Goal: Task Accomplishment & Management: Complete application form

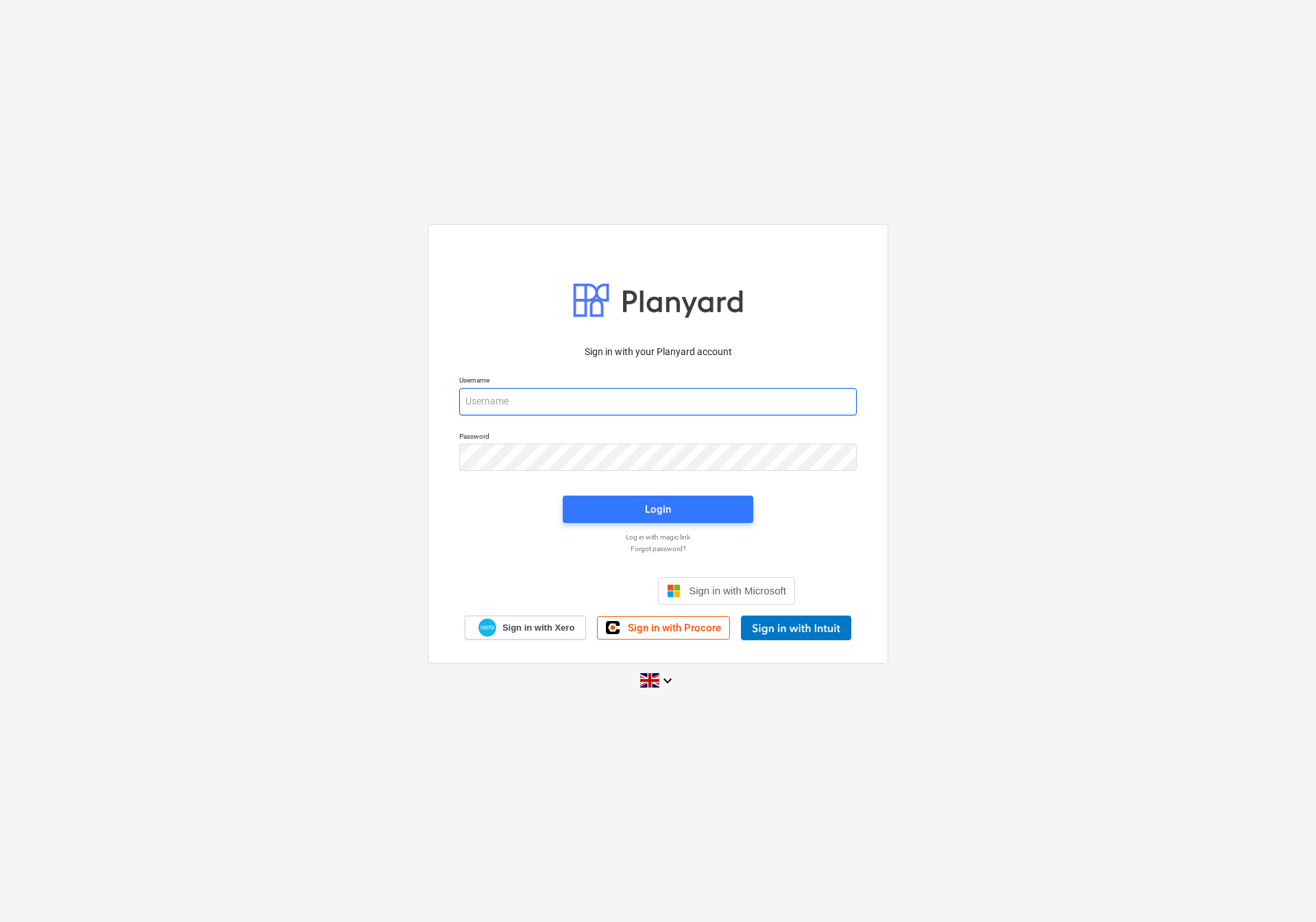
type input "[EMAIL_ADDRESS][DOMAIN_NAME]"
click at [583, 492] on div "Login" at bounding box center [658, 510] width 207 height 44
click at [699, 506] on span "Login" at bounding box center [658, 510] width 157 height 18
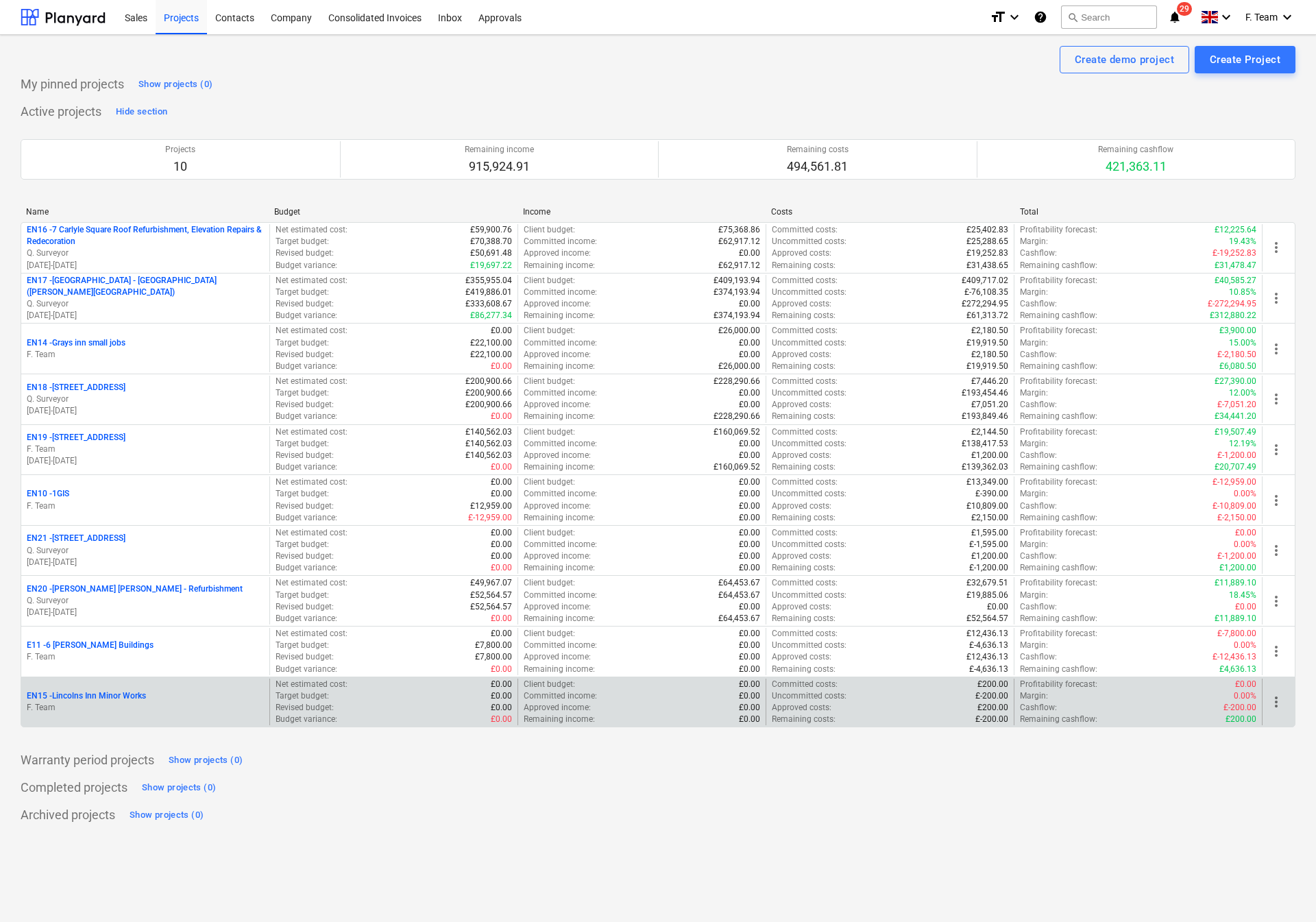
click at [111, 708] on p "F. Team" at bounding box center [145, 708] width 237 height 11
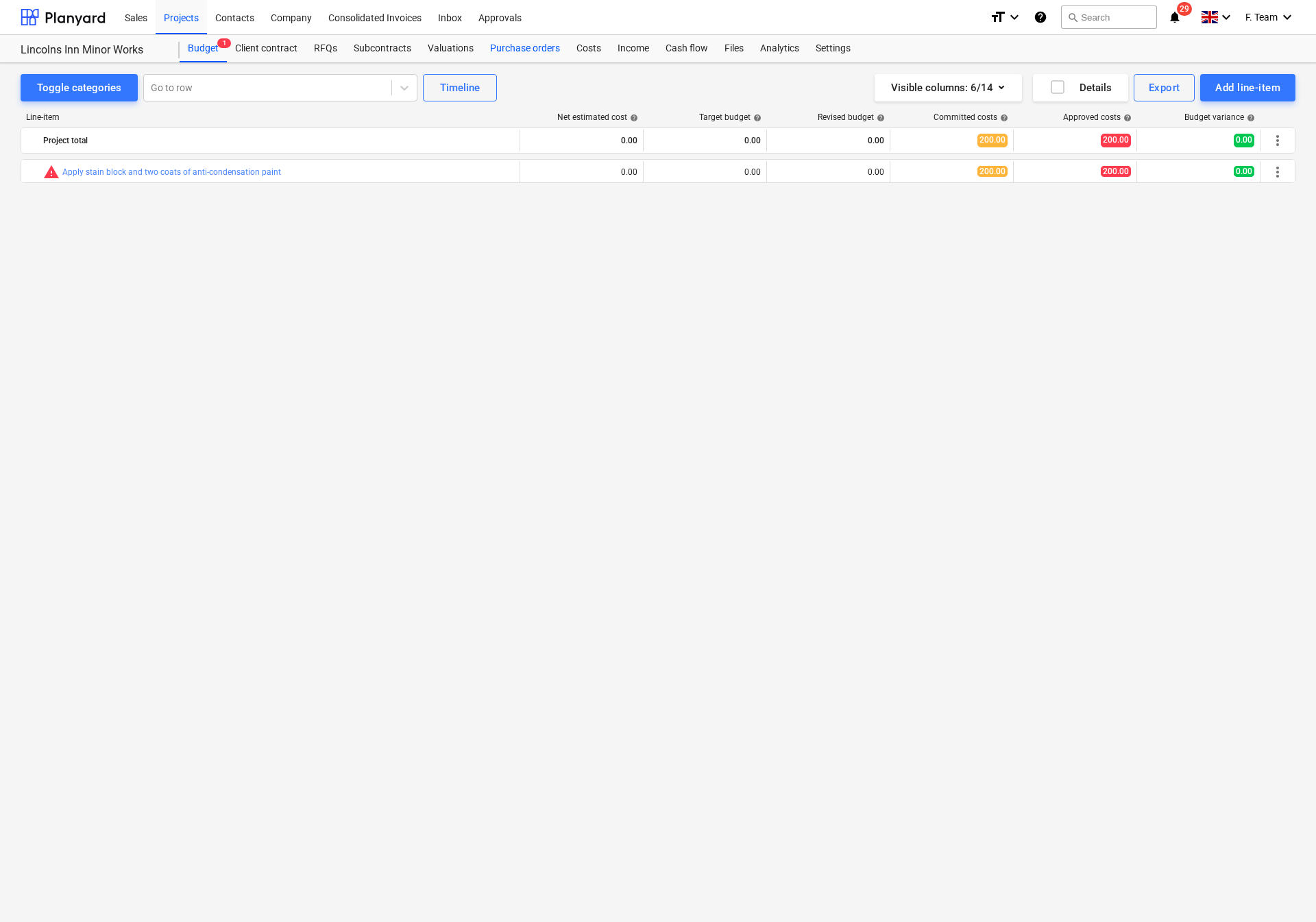
click at [516, 52] on div "Purchase orders" at bounding box center [525, 49] width 86 height 28
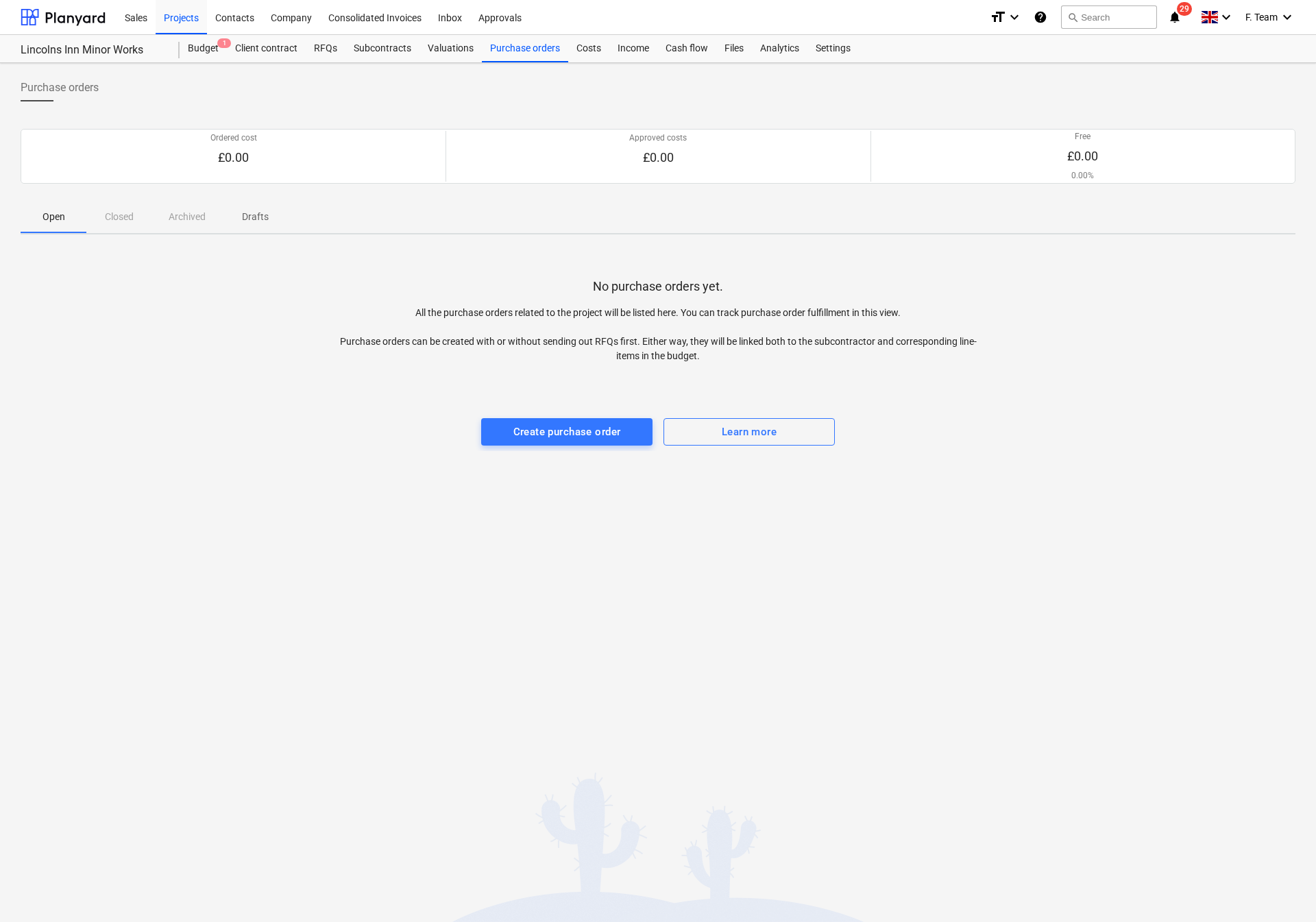
click at [547, 447] on div "No purchase orders yet. All the purchase orders related to the project will be …" at bounding box center [658, 348] width 1274 height 205
click at [552, 437] on div "Create purchase order" at bounding box center [567, 432] width 108 height 18
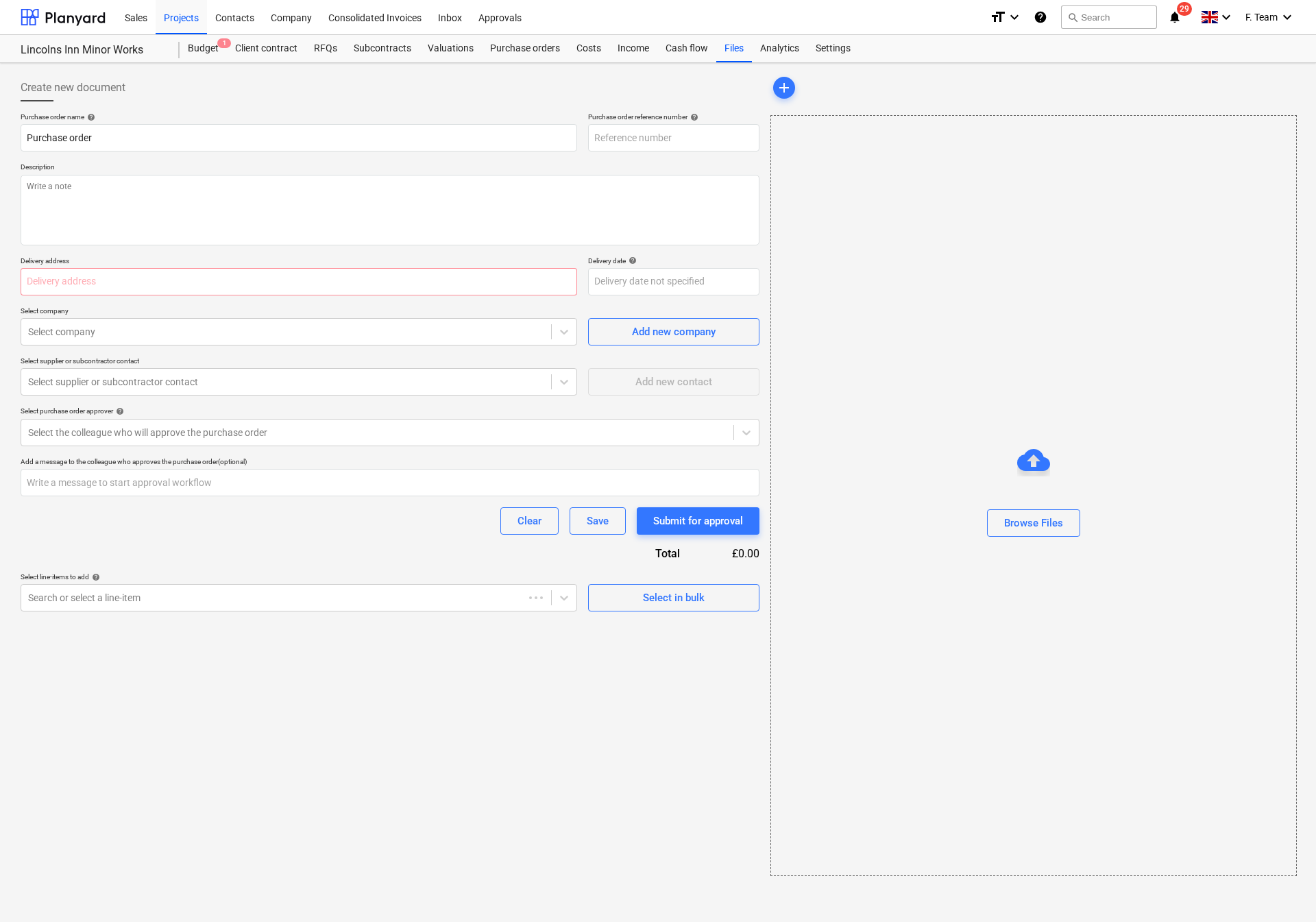
type textarea "x"
type input "EN15-PO-001"
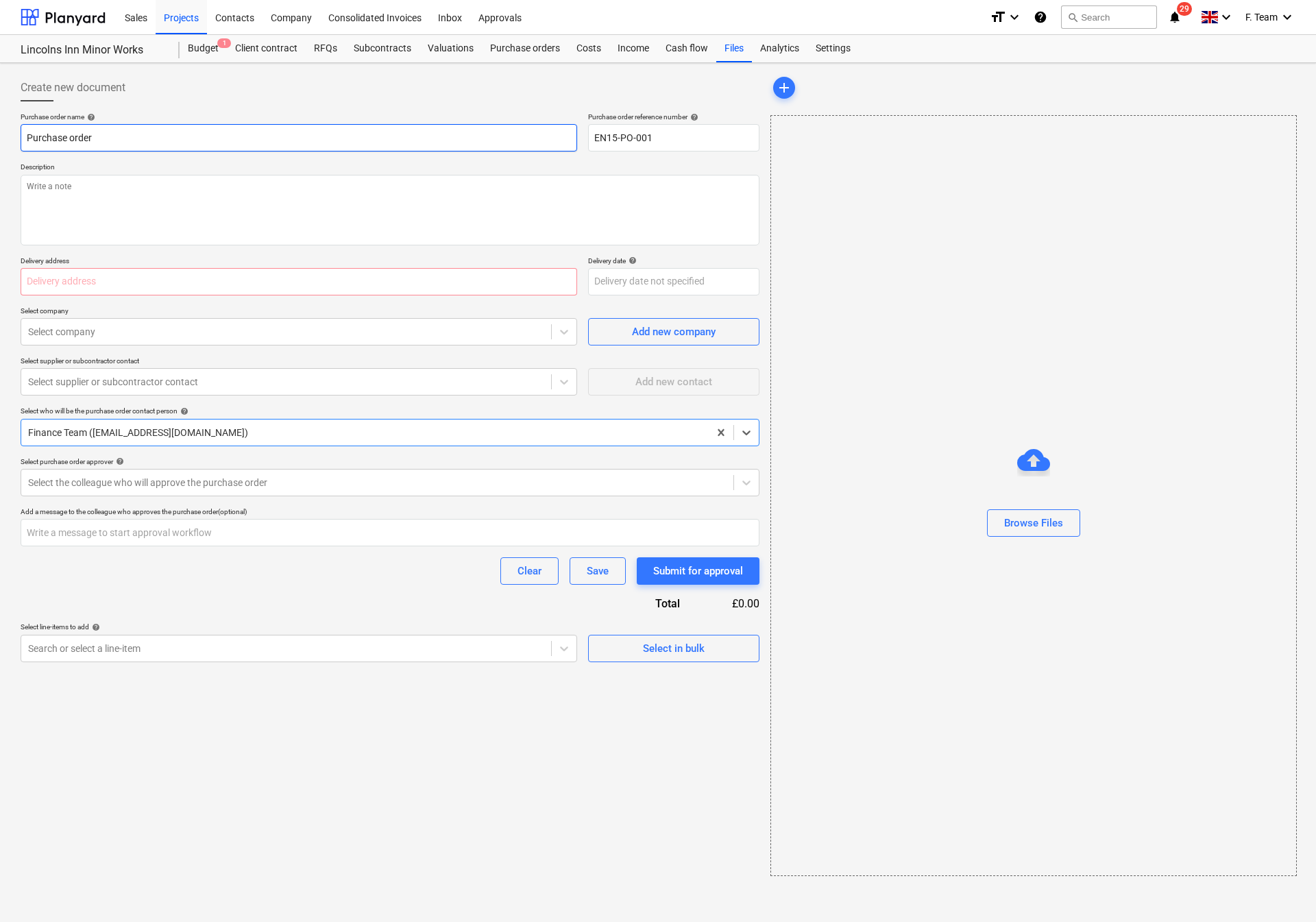
click at [118, 143] on input "Purchase order" at bounding box center [298, 138] width 557 height 28
drag, startPoint x: 118, startPoint y: 143, endPoint x: 40, endPoint y: 144, distance: 78.0
click at [40, 144] on input "Purchase order" at bounding box center [298, 138] width 557 height 28
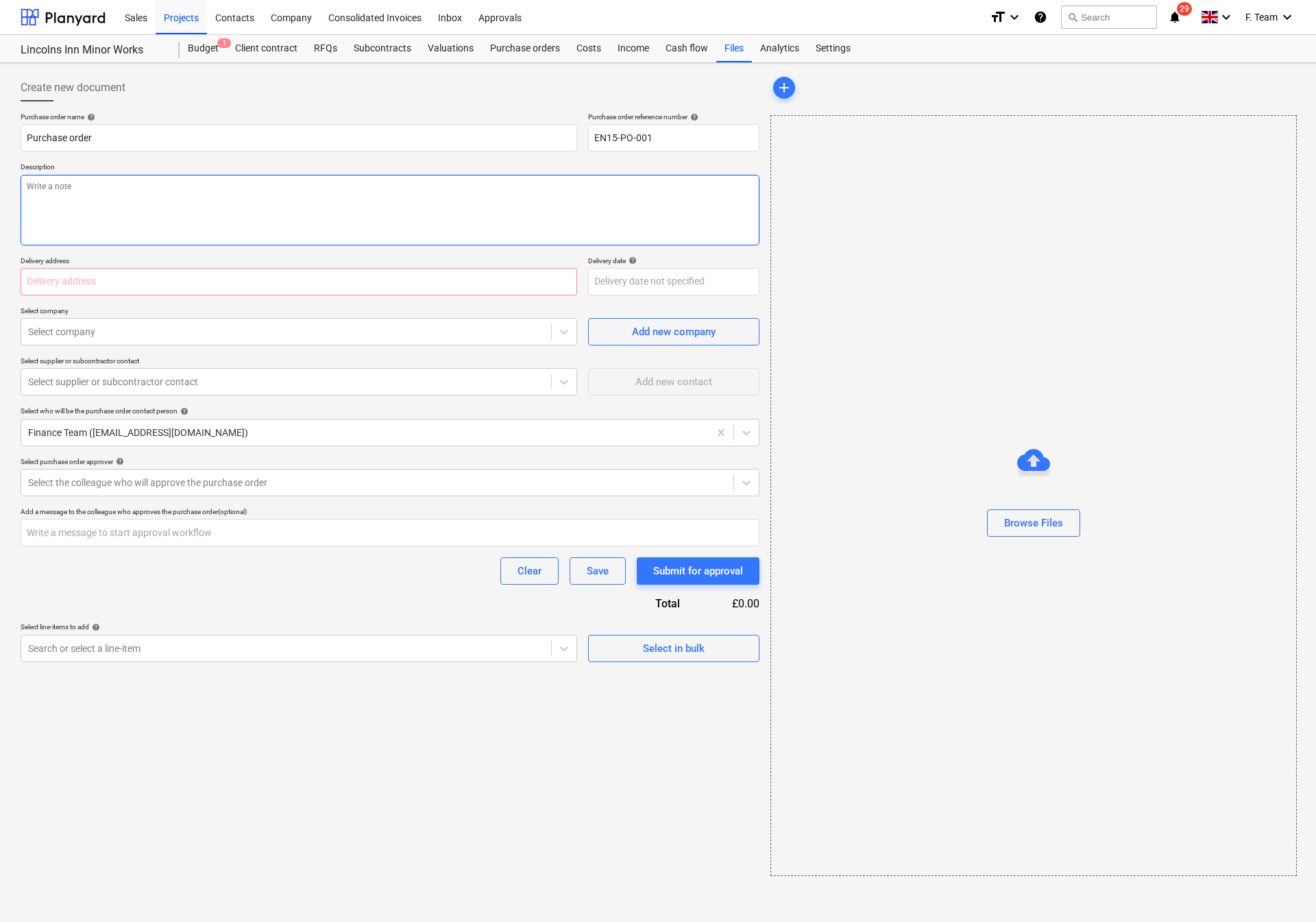
click at [163, 210] on textarea at bounding box center [390, 210] width 739 height 71
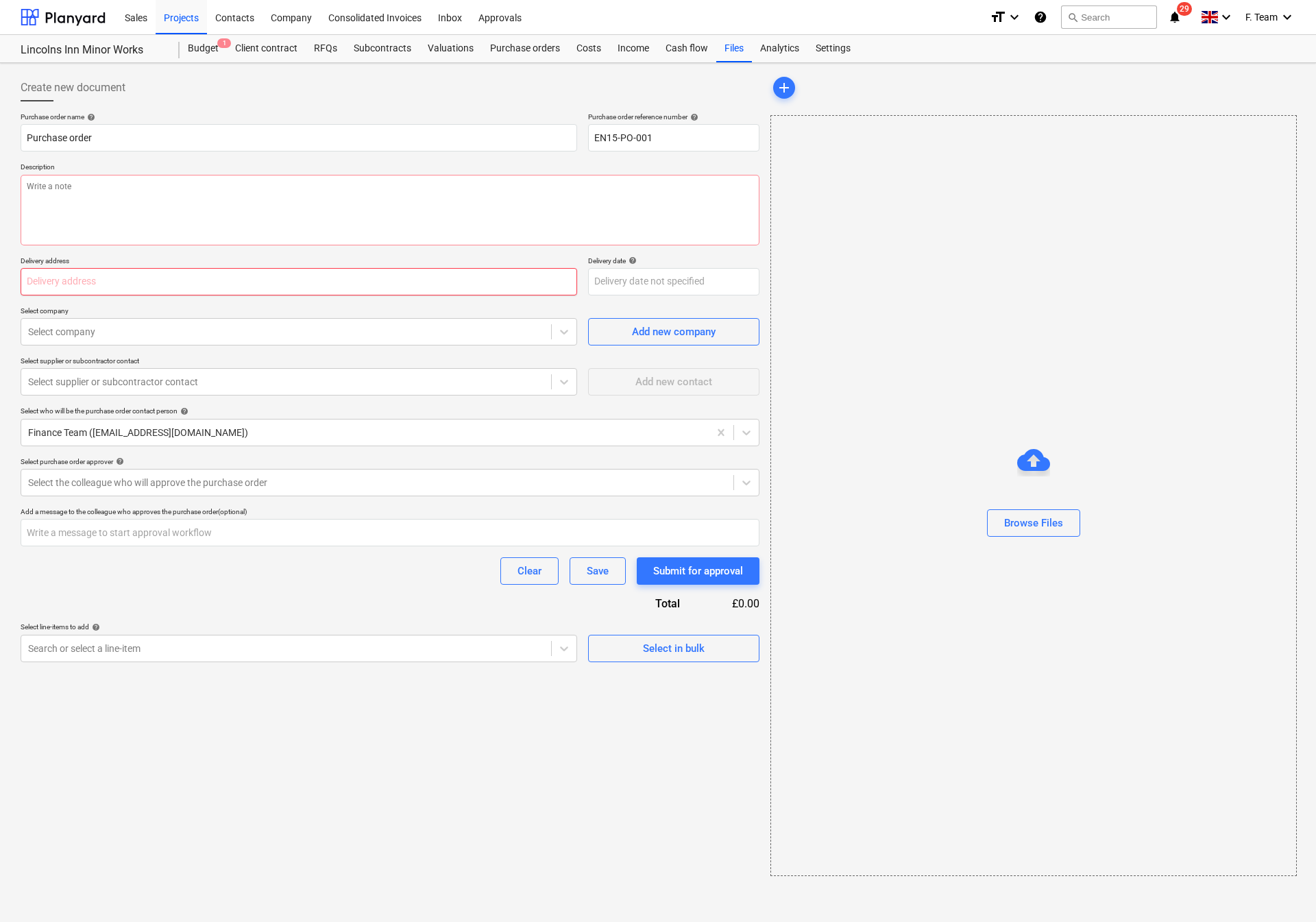
click at [157, 282] on input "text" at bounding box center [298, 282] width 557 height 28
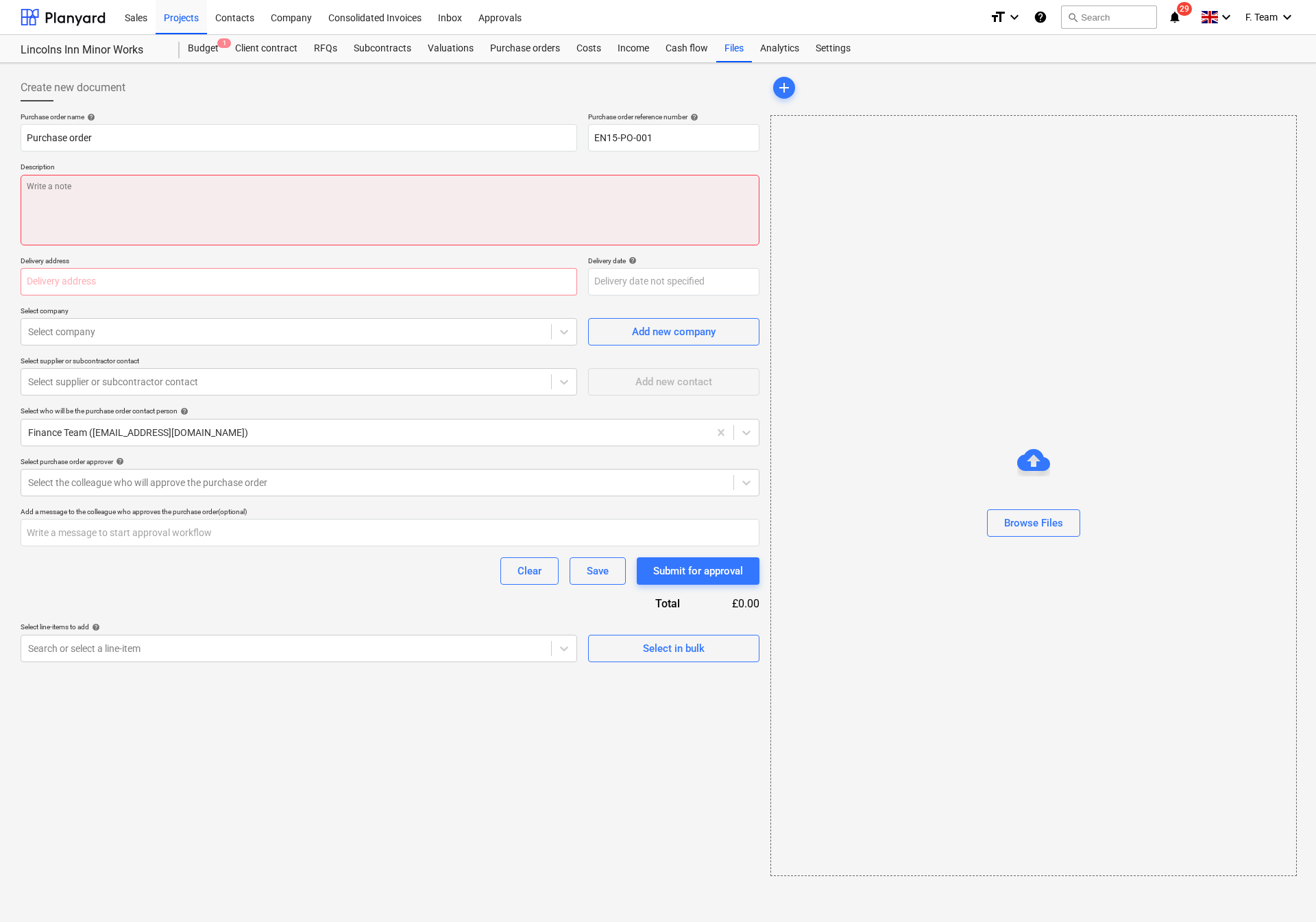
click at [87, 201] on textarea at bounding box center [390, 210] width 739 height 71
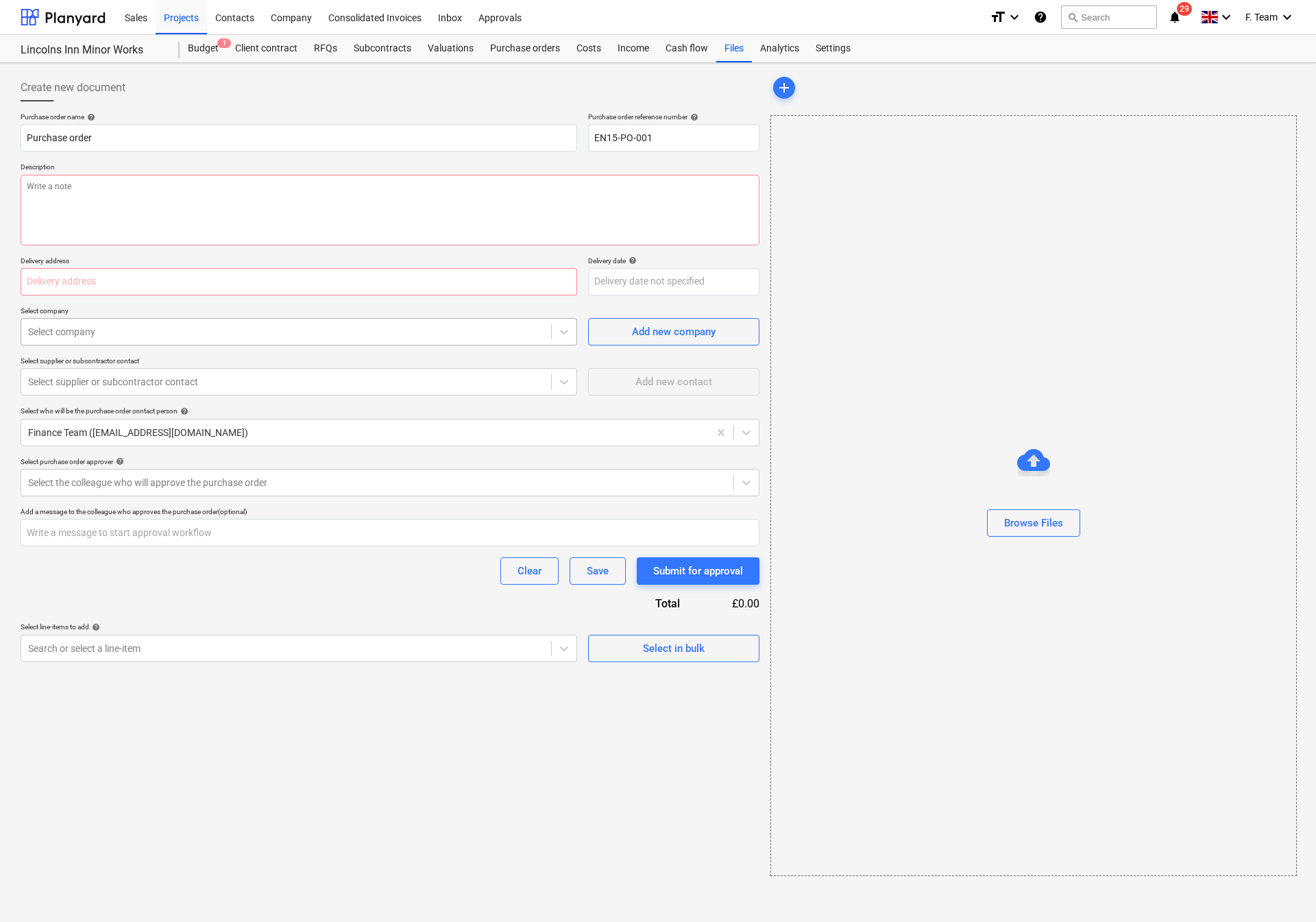
type textarea "x"
click at [91, 333] on div at bounding box center [285, 332] width 516 height 14
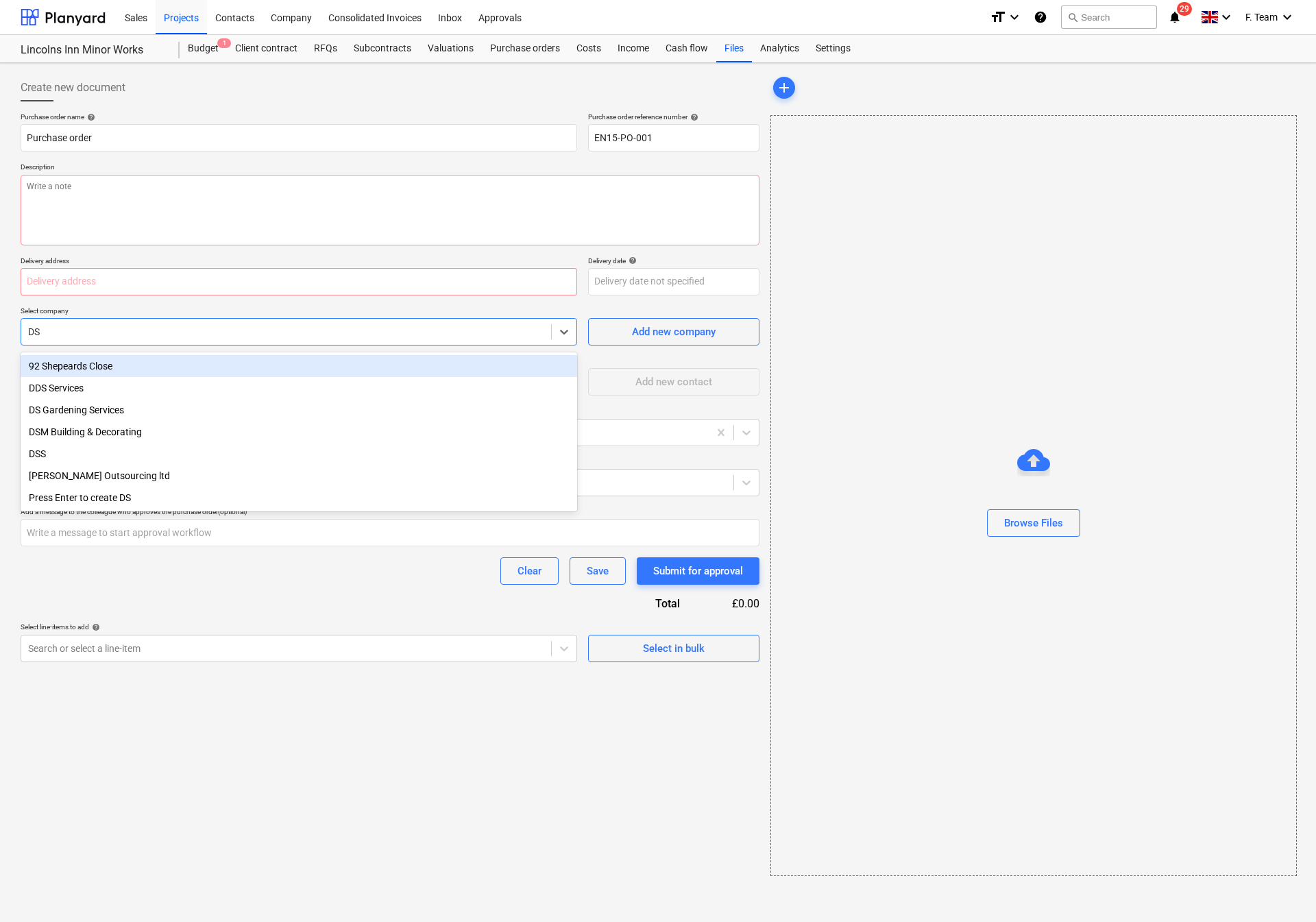
type input "DSM"
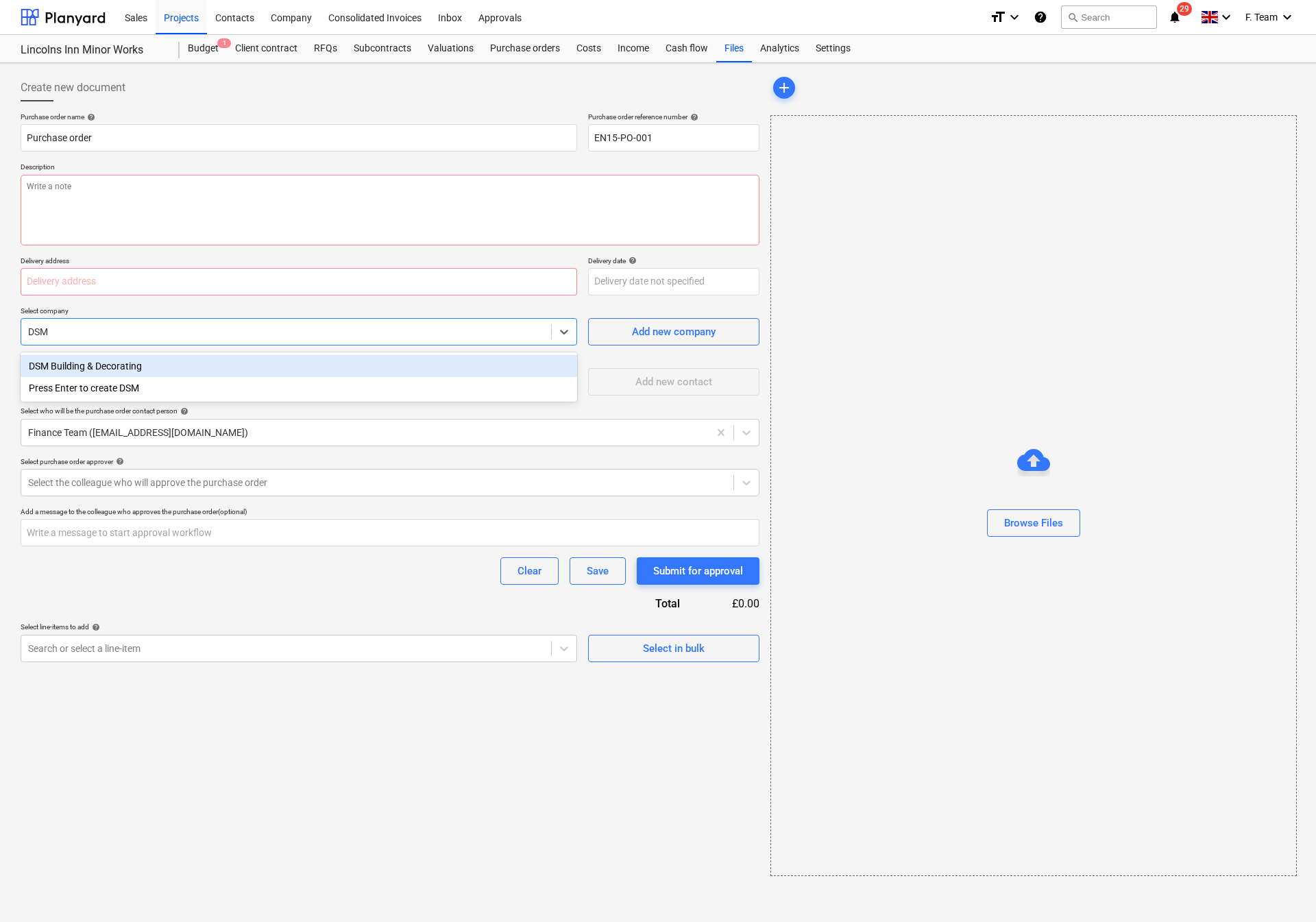
type textarea "x"
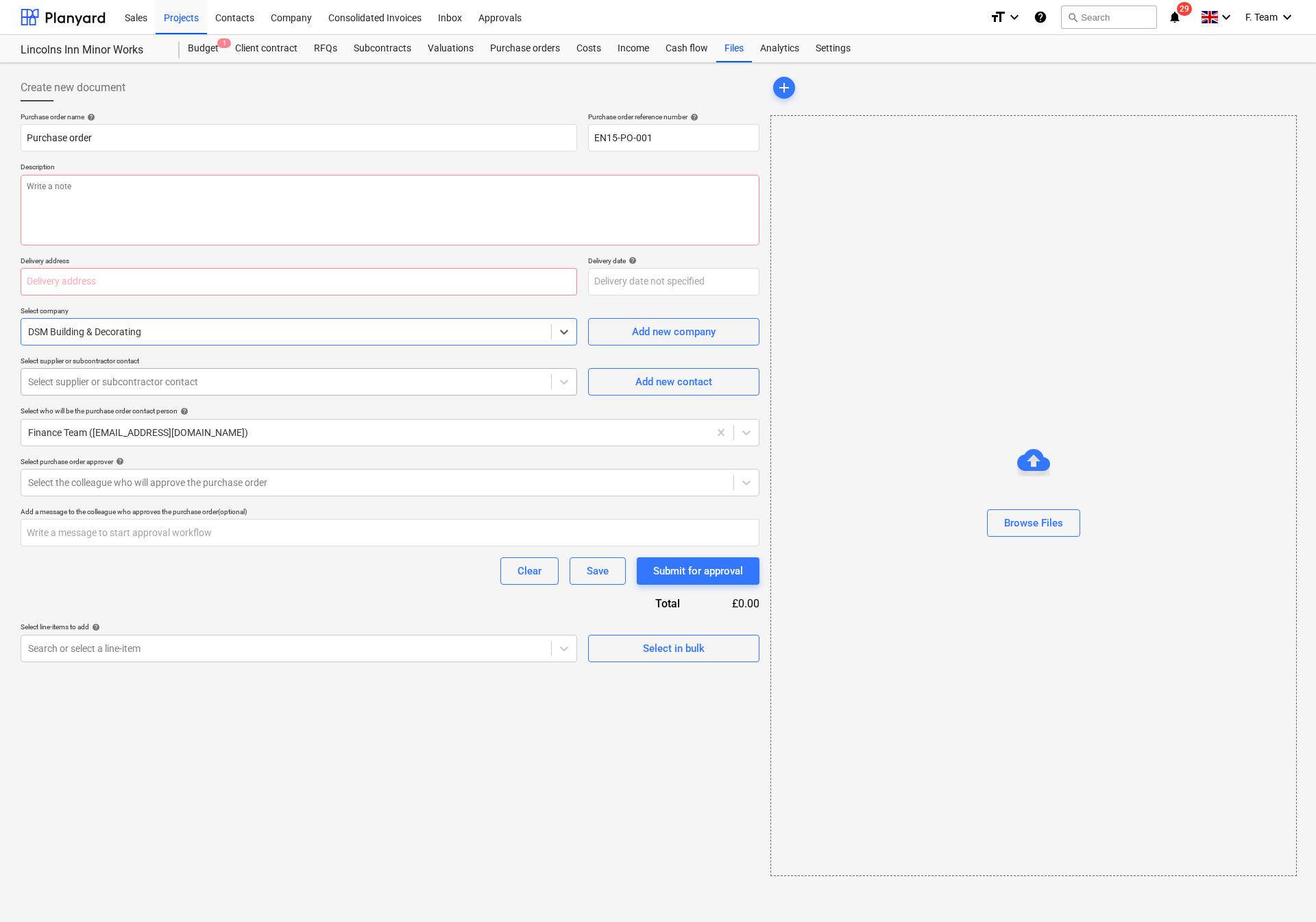
click at [139, 379] on div at bounding box center [285, 382] width 516 height 14
click at [132, 377] on div at bounding box center [285, 382] width 516 height 14
click at [632, 390] on span "Add new contact" at bounding box center [674, 382] width 137 height 18
type textarea "x"
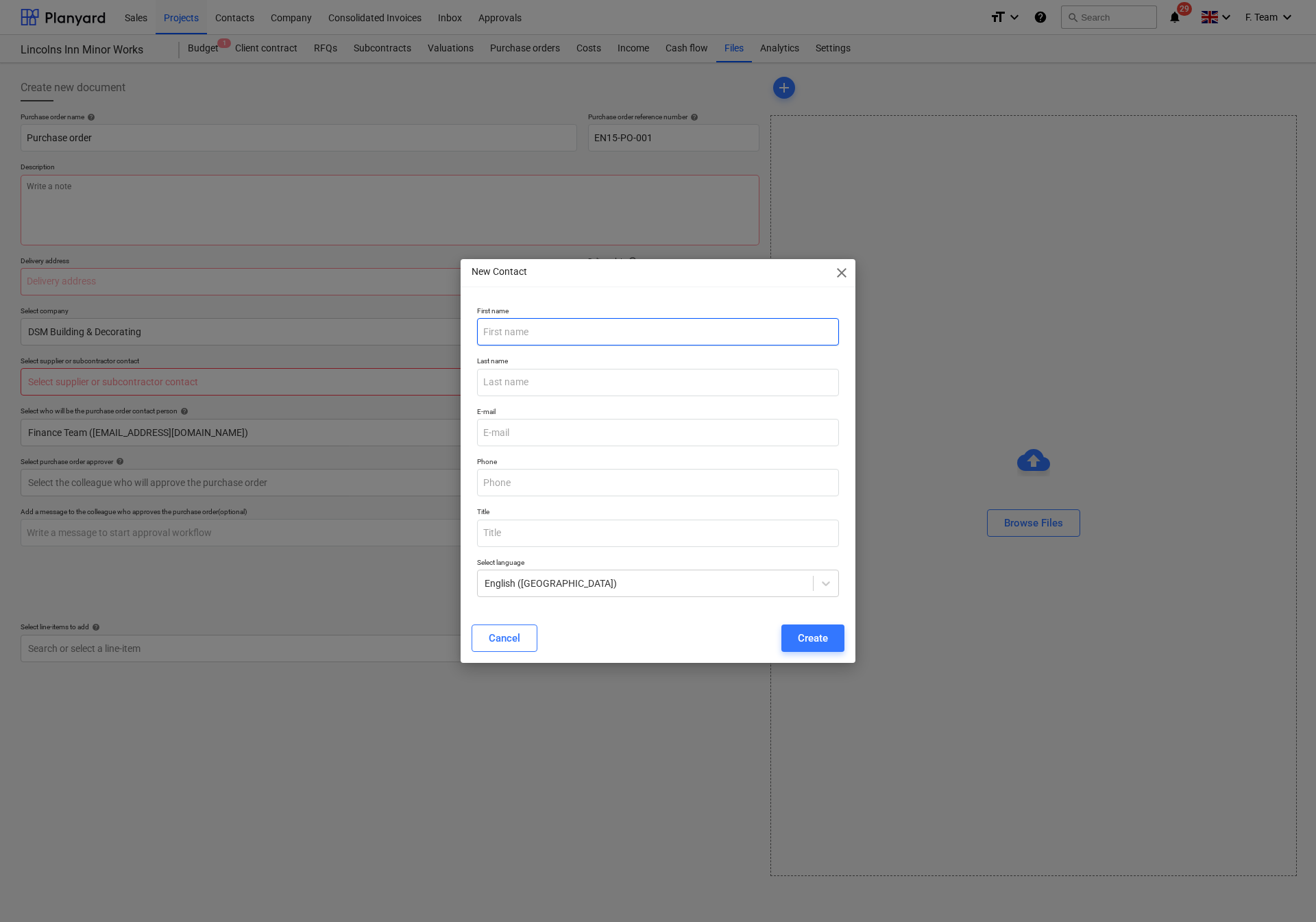
click at [528, 335] on input "text" at bounding box center [658, 332] width 362 height 28
type input "[PERSON_NAME]"
click at [539, 439] on input "email" at bounding box center [658, 433] width 362 height 28
paste input "[EMAIL_ADDRESS][DOMAIN_NAME]"
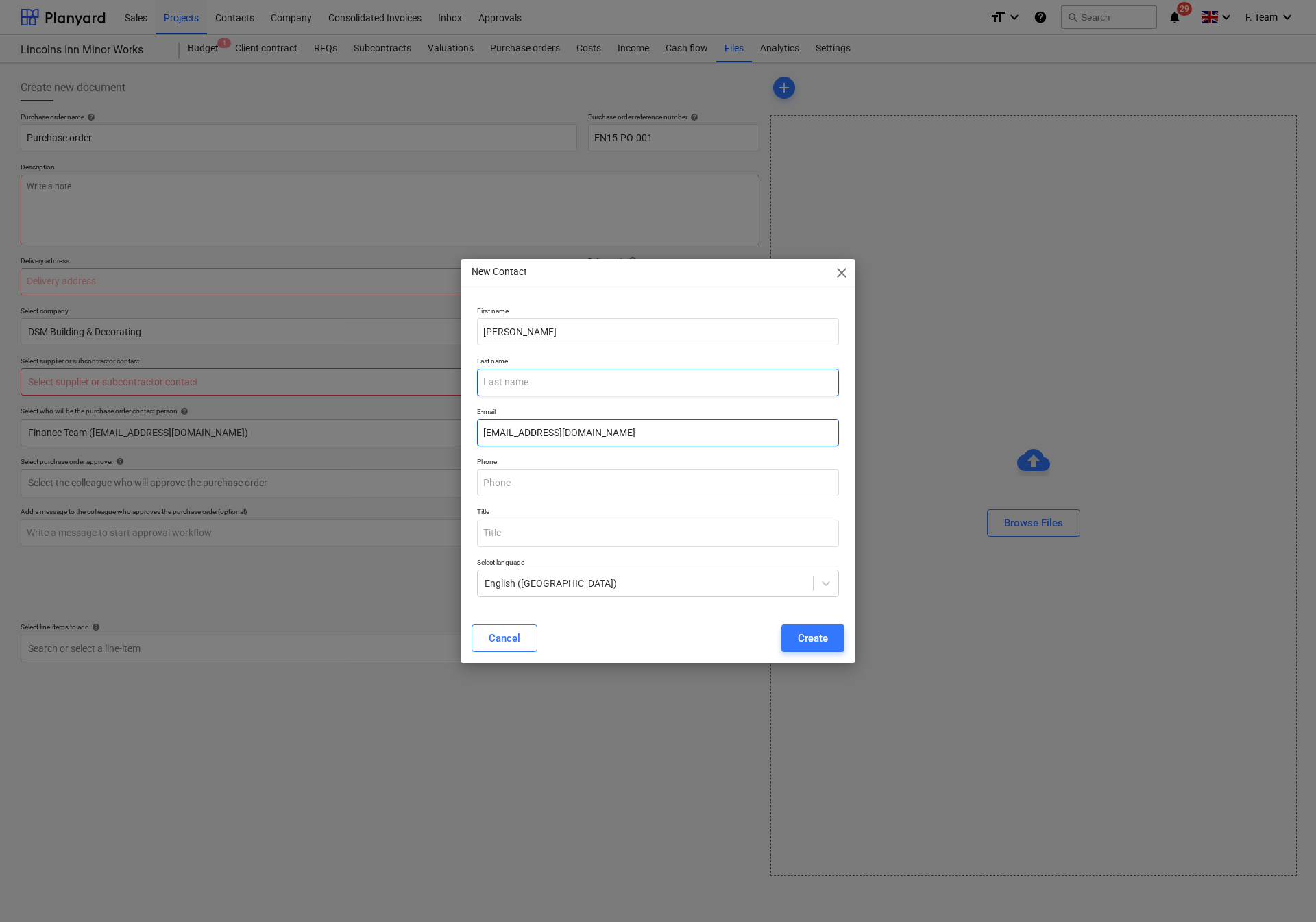
type input "[EMAIL_ADDRESS][DOMAIN_NAME]"
click at [518, 379] on input "text" at bounding box center [658, 382] width 362 height 28
type input "P"
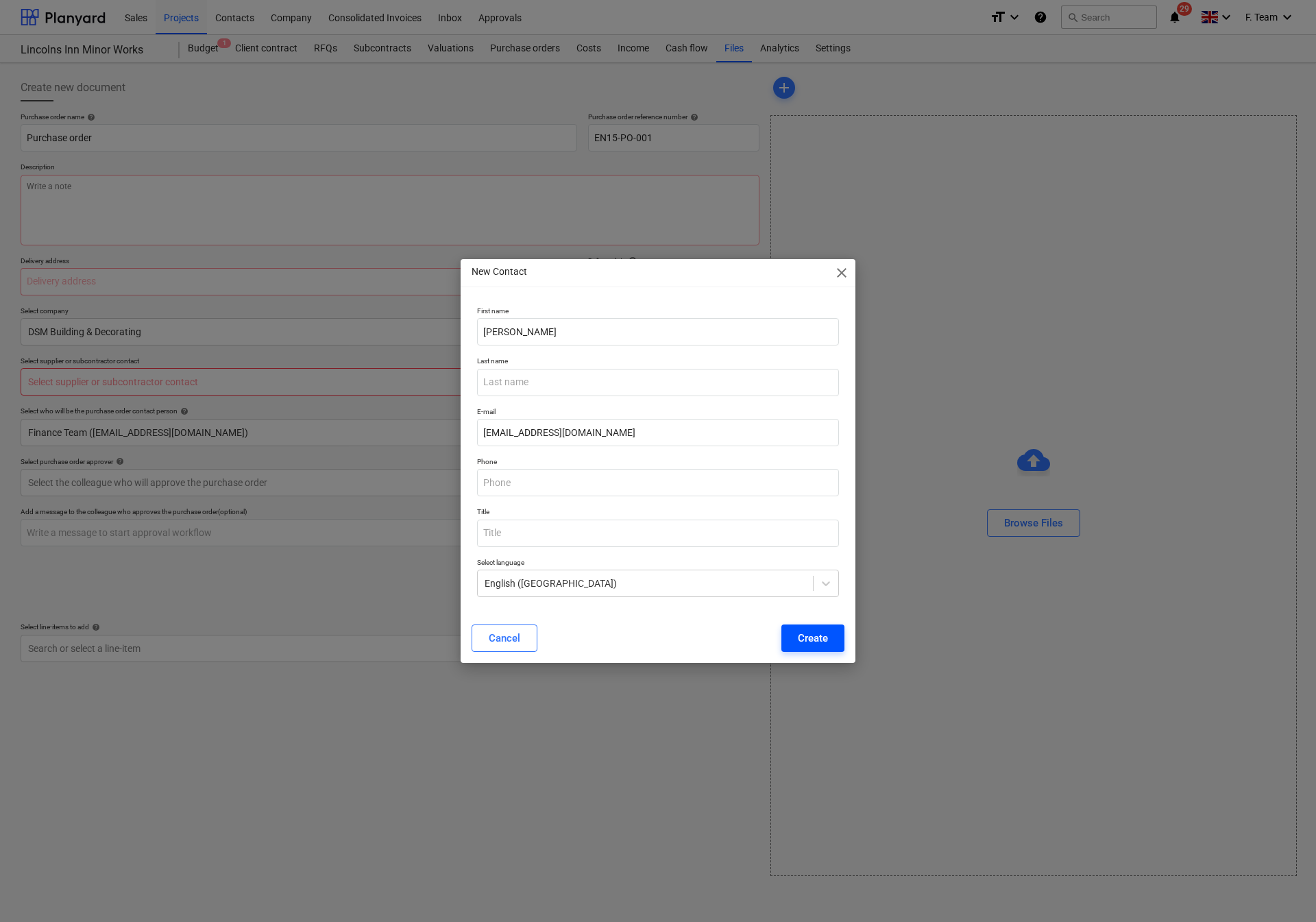
click at [803, 637] on div "Create" at bounding box center [812, 638] width 30 height 18
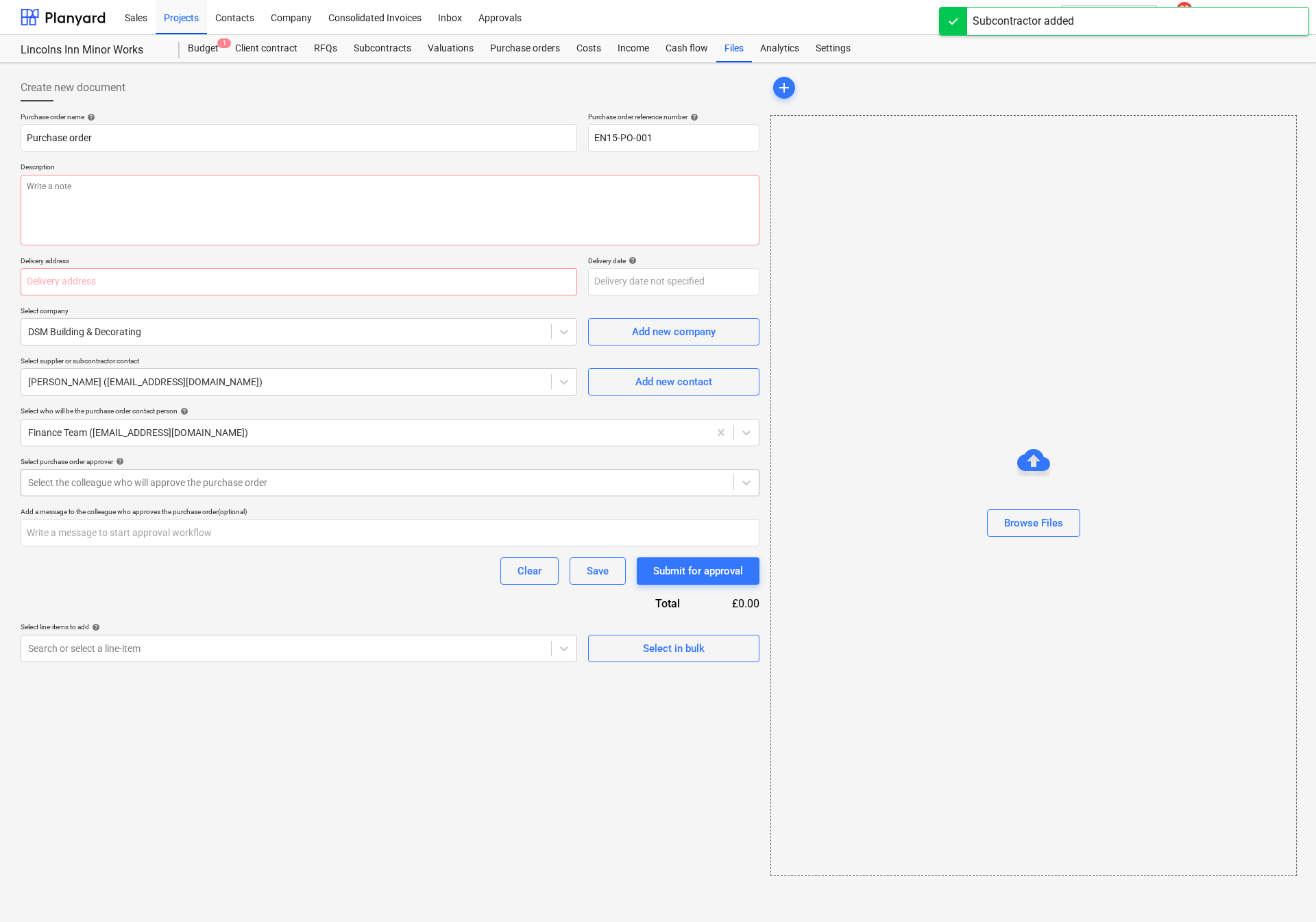
click at [111, 483] on div at bounding box center [376, 483] width 698 height 14
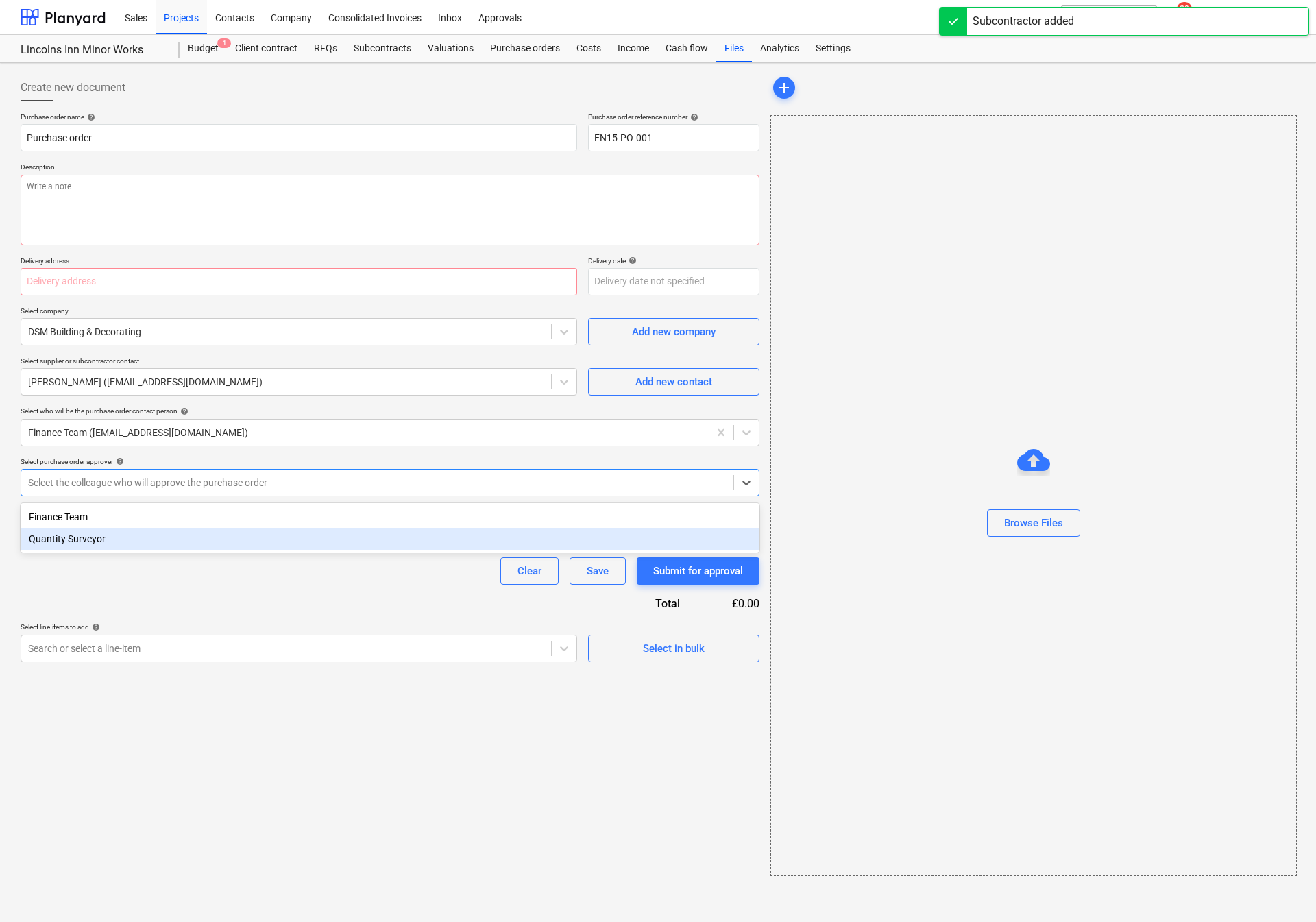
click at [109, 536] on div "Quantity Surveyor" at bounding box center [390, 539] width 739 height 22
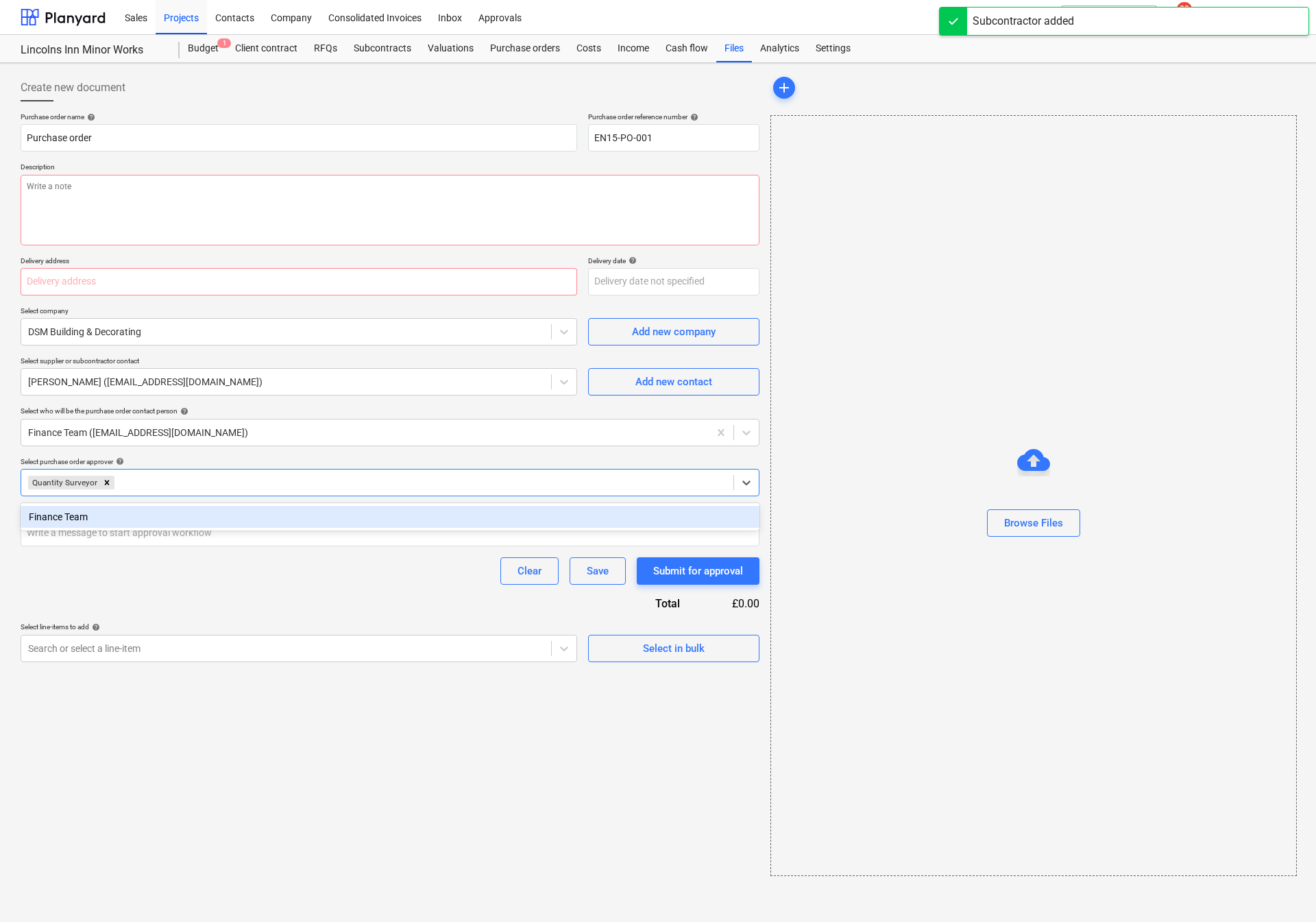
click at [99, 554] on div "Purchase order name help Purchase order Purchase order reference number help EN…" at bounding box center [390, 387] width 739 height 549
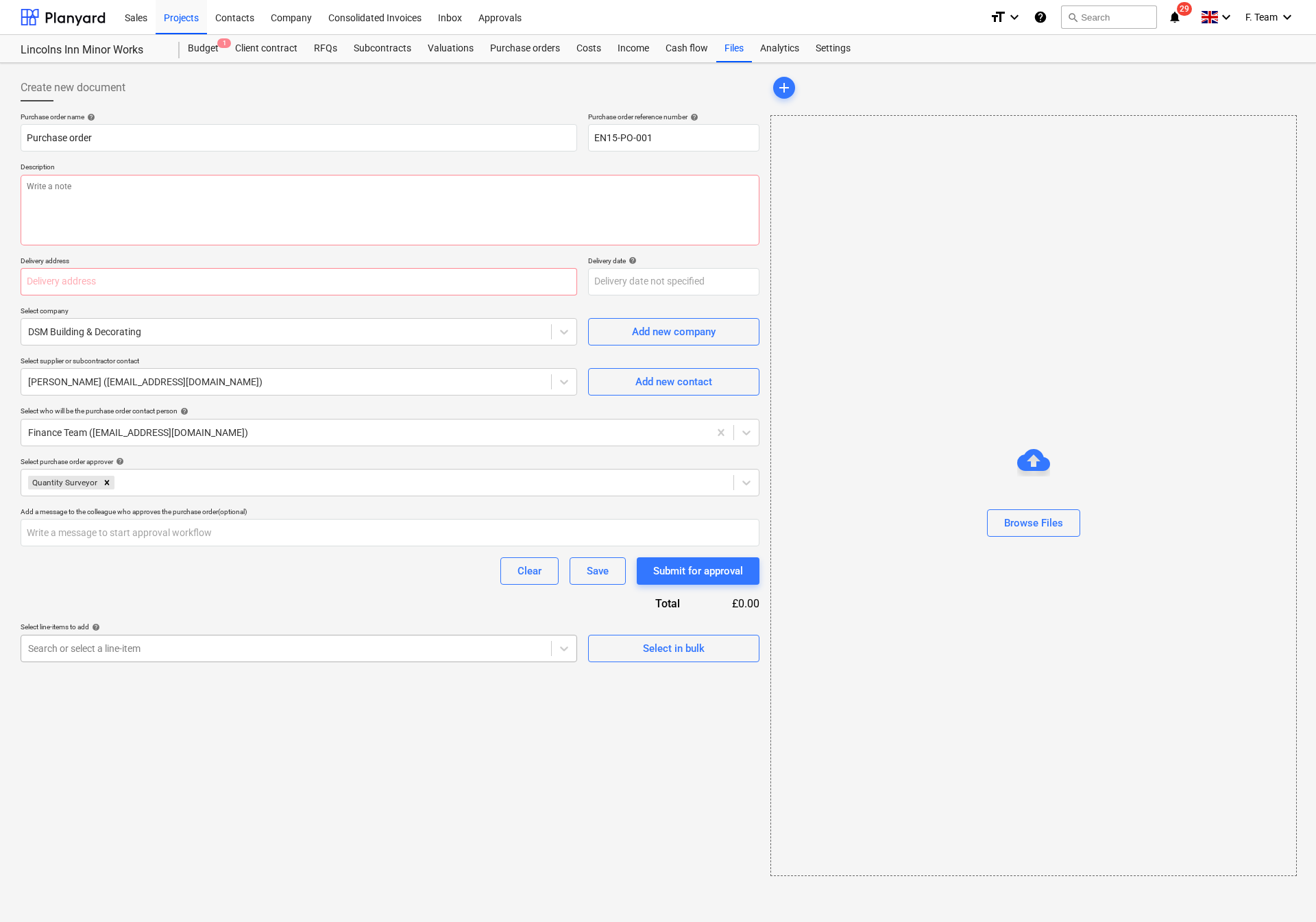
click at [398, 652] on div at bounding box center [285, 648] width 516 height 14
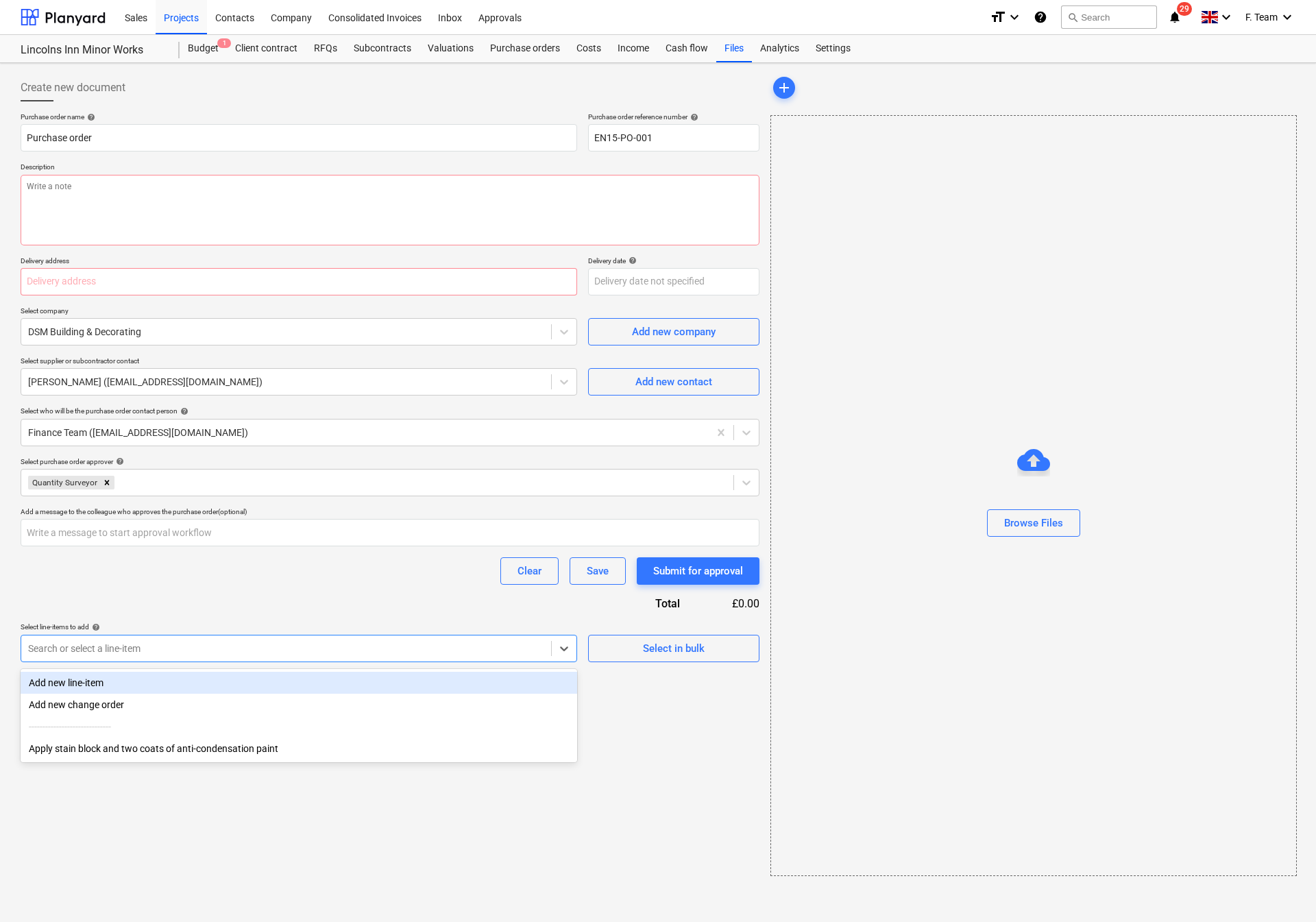
click at [78, 681] on div "Add new line-item" at bounding box center [298, 682] width 557 height 22
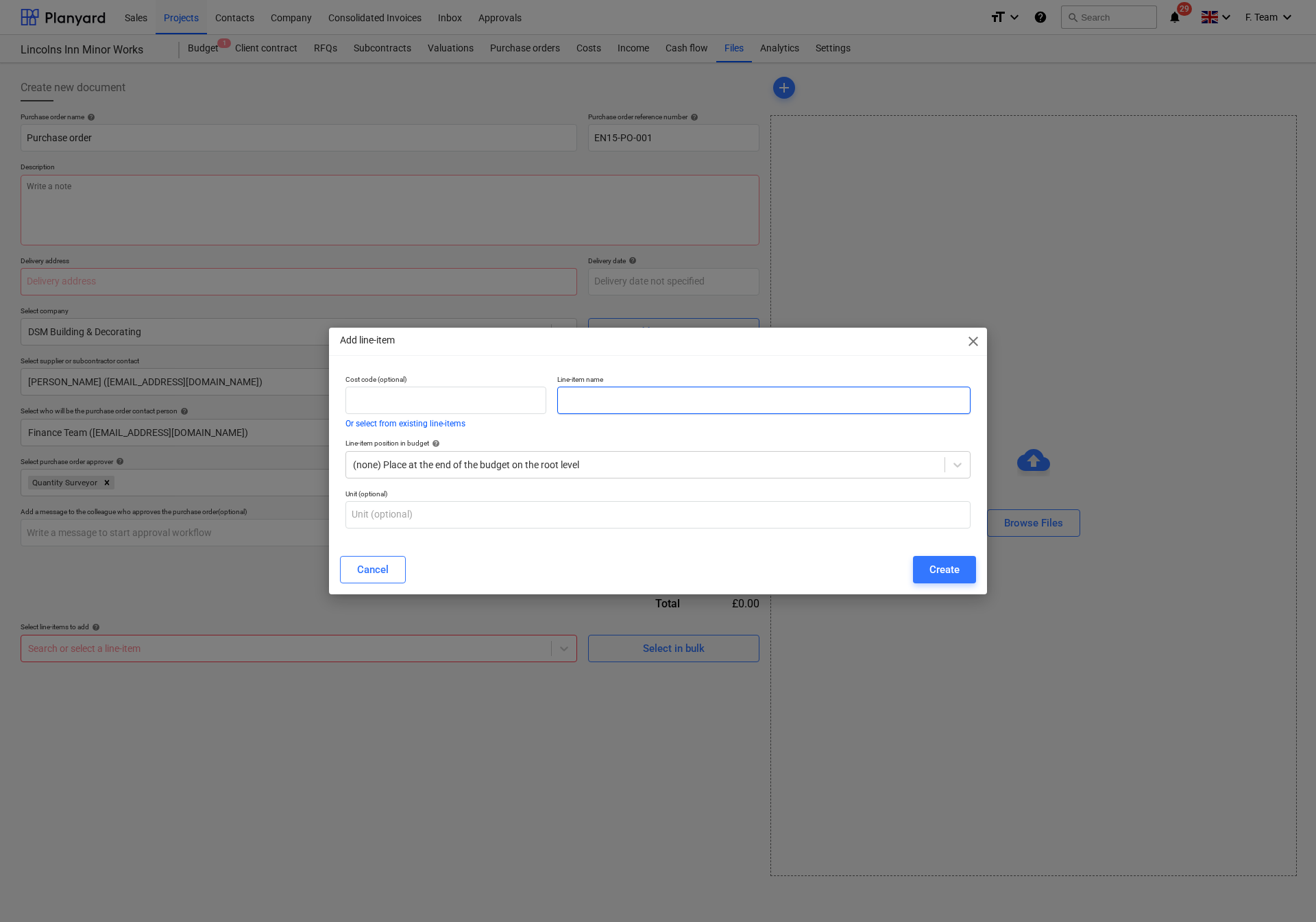
click at [584, 399] on input "text" at bounding box center [764, 400] width 413 height 28
click at [590, 399] on input "text" at bounding box center [764, 400] width 413 height 28
type textarea "x"
paste input "• Decorate all internal walls and windows + all external windows"
type input "• Decorate all internal walls and windows + all external windows"
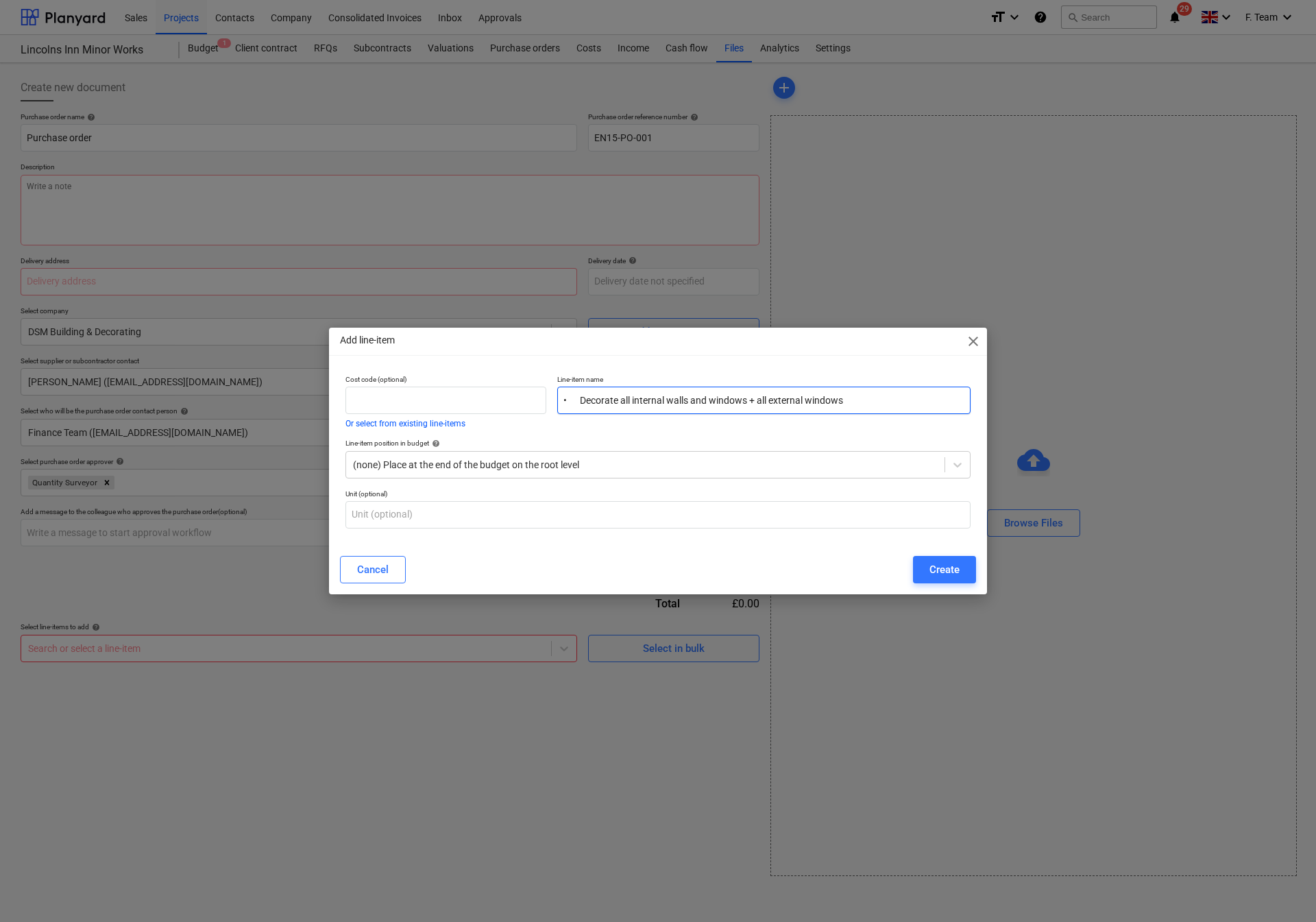
type textarea "x"
click at [584, 399] on input "• Decorate all internal walls and windows + all external windows" at bounding box center [764, 400] width 413 height 28
type input "Decorate all internal walls and windows + all external windows"
click at [950, 560] on button "Create" at bounding box center [944, 570] width 63 height 28
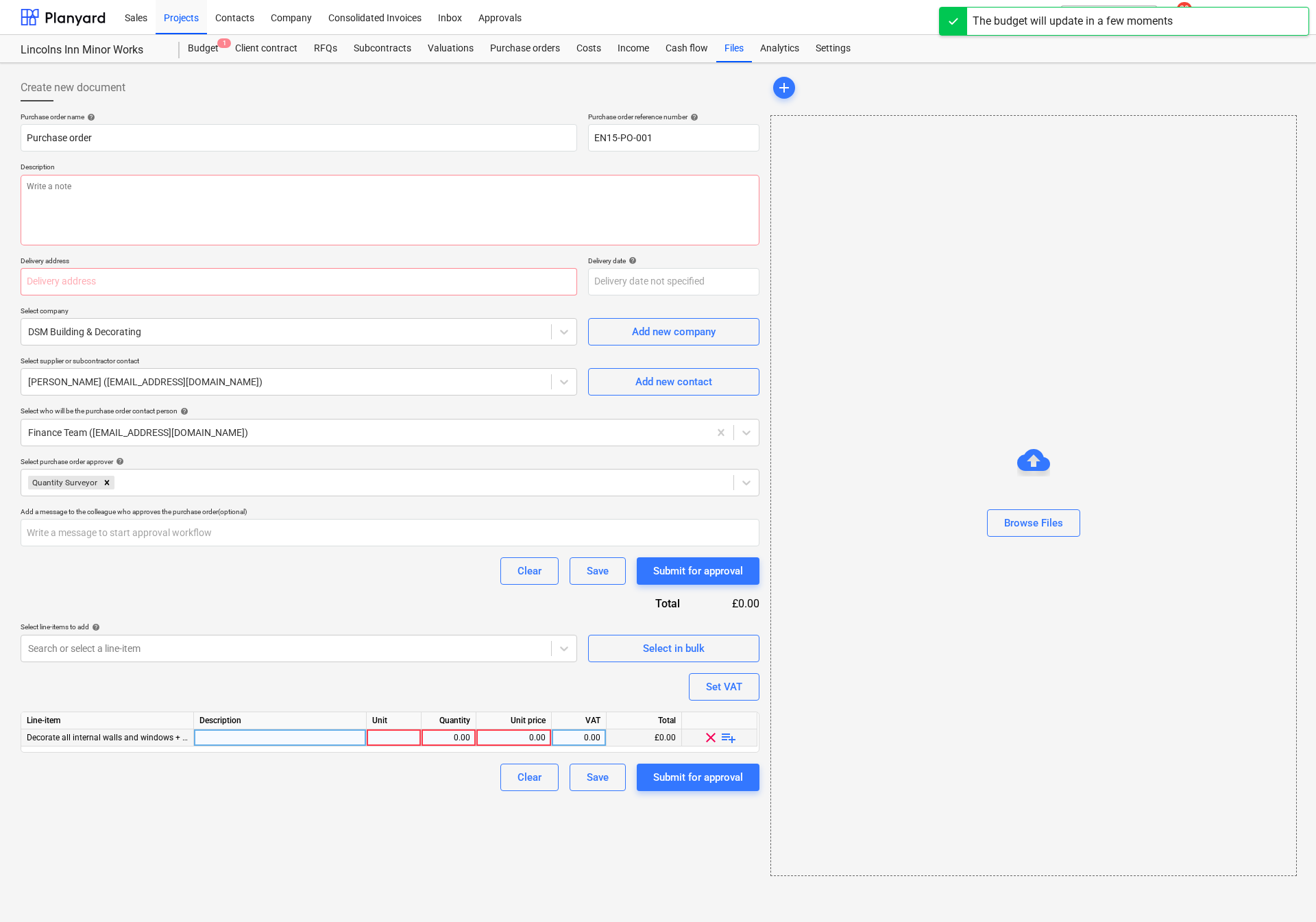
type textarea "x"
click at [382, 743] on div at bounding box center [394, 738] width 55 height 17
click at [302, 748] on div "Line-item Description Unit Quantity Unit price VAT Total Decorate all internal …" at bounding box center [390, 732] width 739 height 41
click at [296, 741] on div at bounding box center [280, 738] width 173 height 17
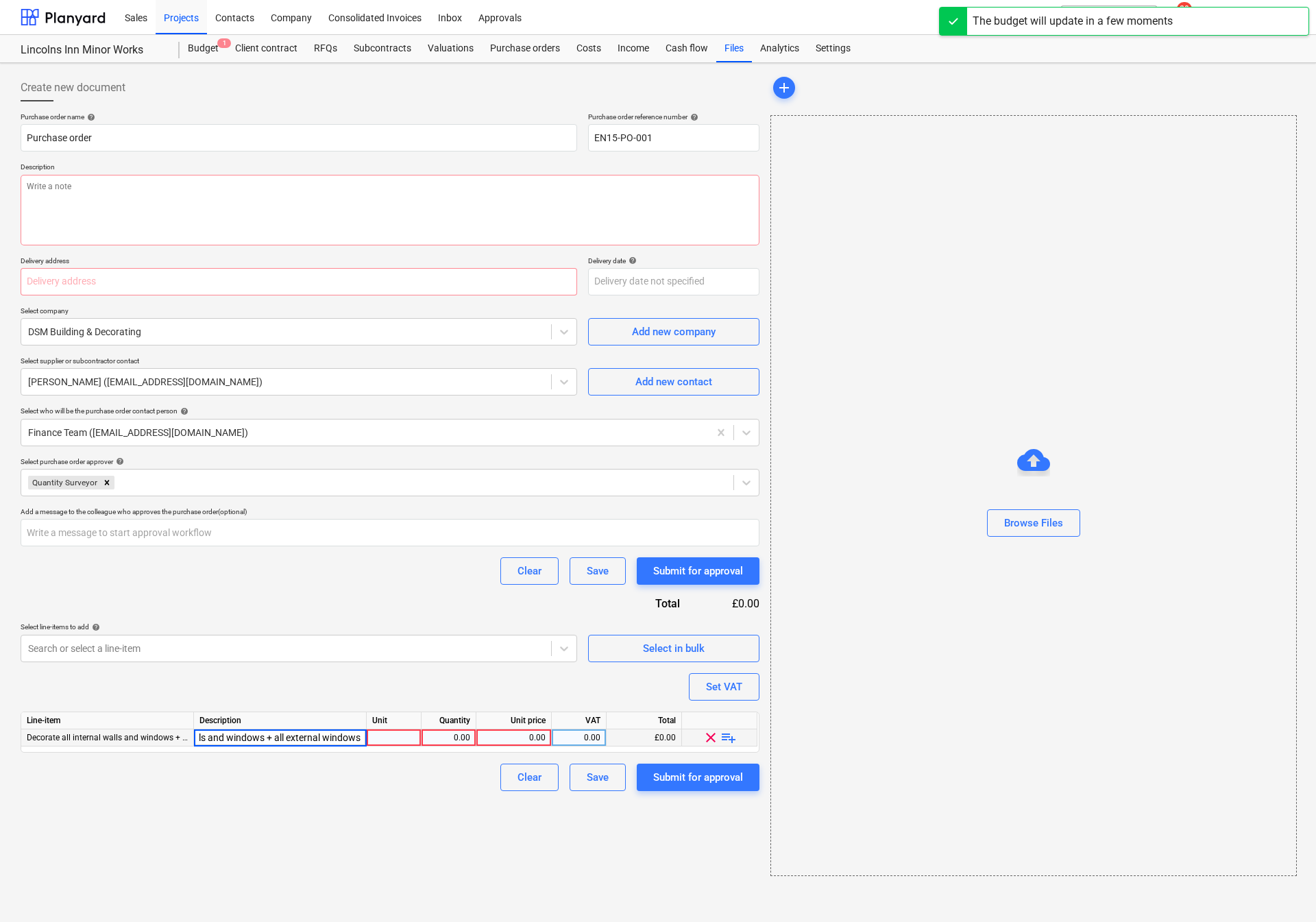
click at [225, 743] on input "• Decorate all internal walls and windows + all external windows" at bounding box center [279, 738] width 172 height 16
type input "Decorate all internal walls and windows + all external windows"
type textarea "x"
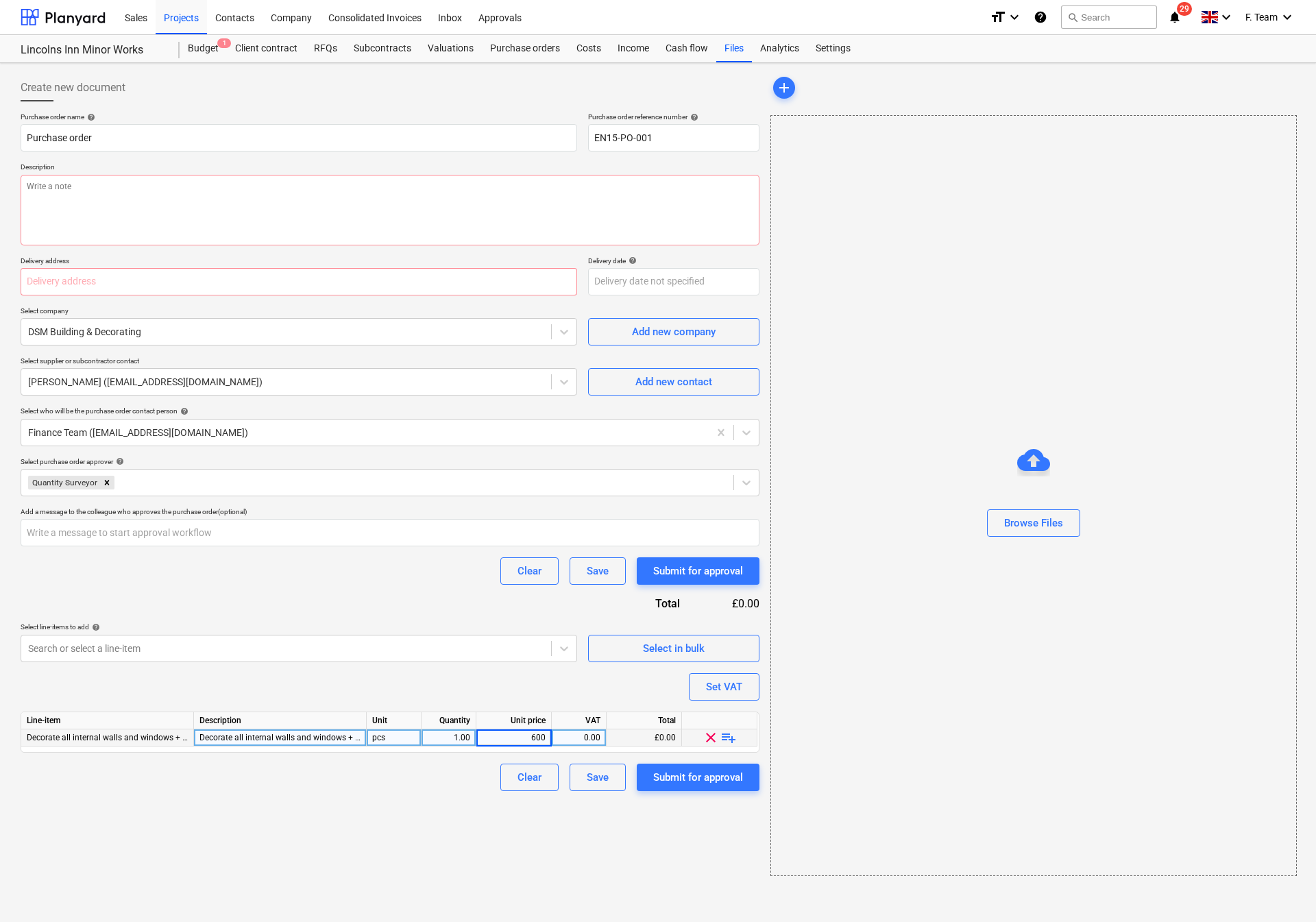
type input "6000"
drag, startPoint x: 191, startPoint y: 589, endPoint x: 334, endPoint y: 578, distance: 143.4
click at [193, 589] on div "Purchase order name help Purchase order Purchase order reference number help EN…" at bounding box center [390, 452] width 739 height 679
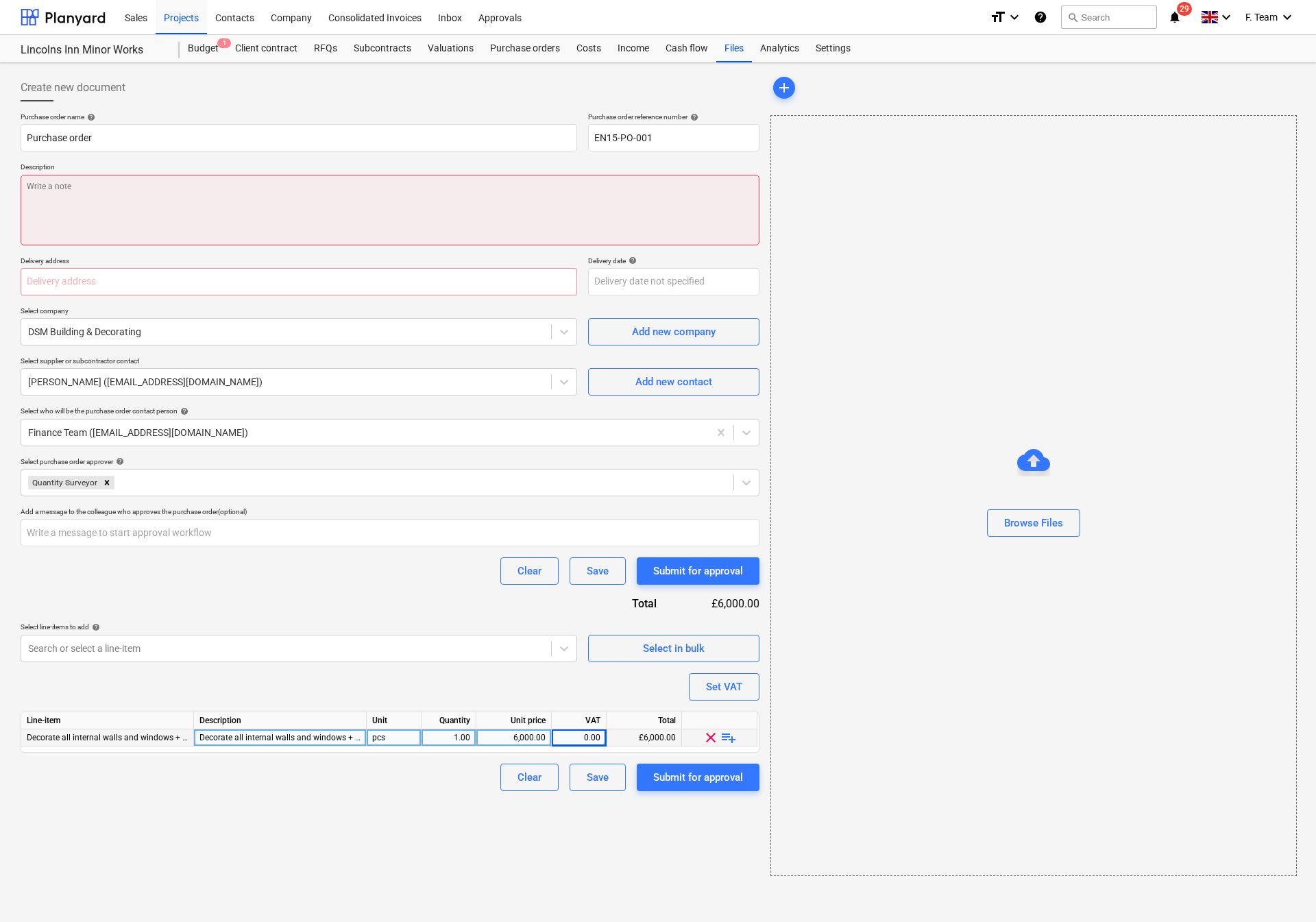
click at [64, 201] on textarea at bounding box center [390, 210] width 739 height 71
paste textarea "• Decorate all internal walls and windows + all external windows"
type textarea "x"
type textarea "• Decorate all internal walls and windows + all external windows"
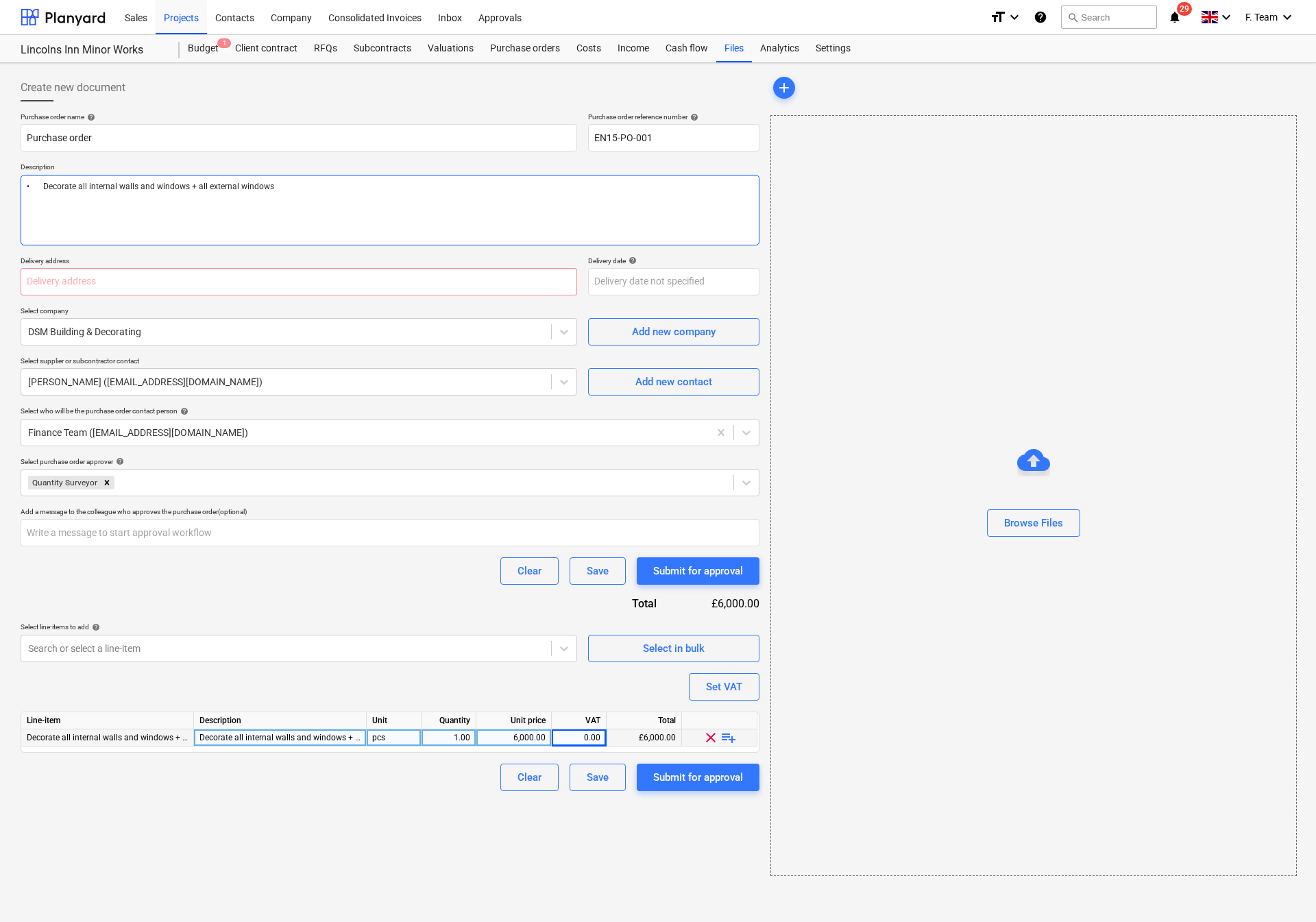
click at [41, 183] on textarea "• Decorate all internal walls and windows + all external windows" at bounding box center [390, 210] width 739 height 71
type textarea "x"
type textarea "•Decorate all internal walls and windows + all external windows"
type textarea "x"
type textarea "Decorate all internal walls and windows + all external windows"
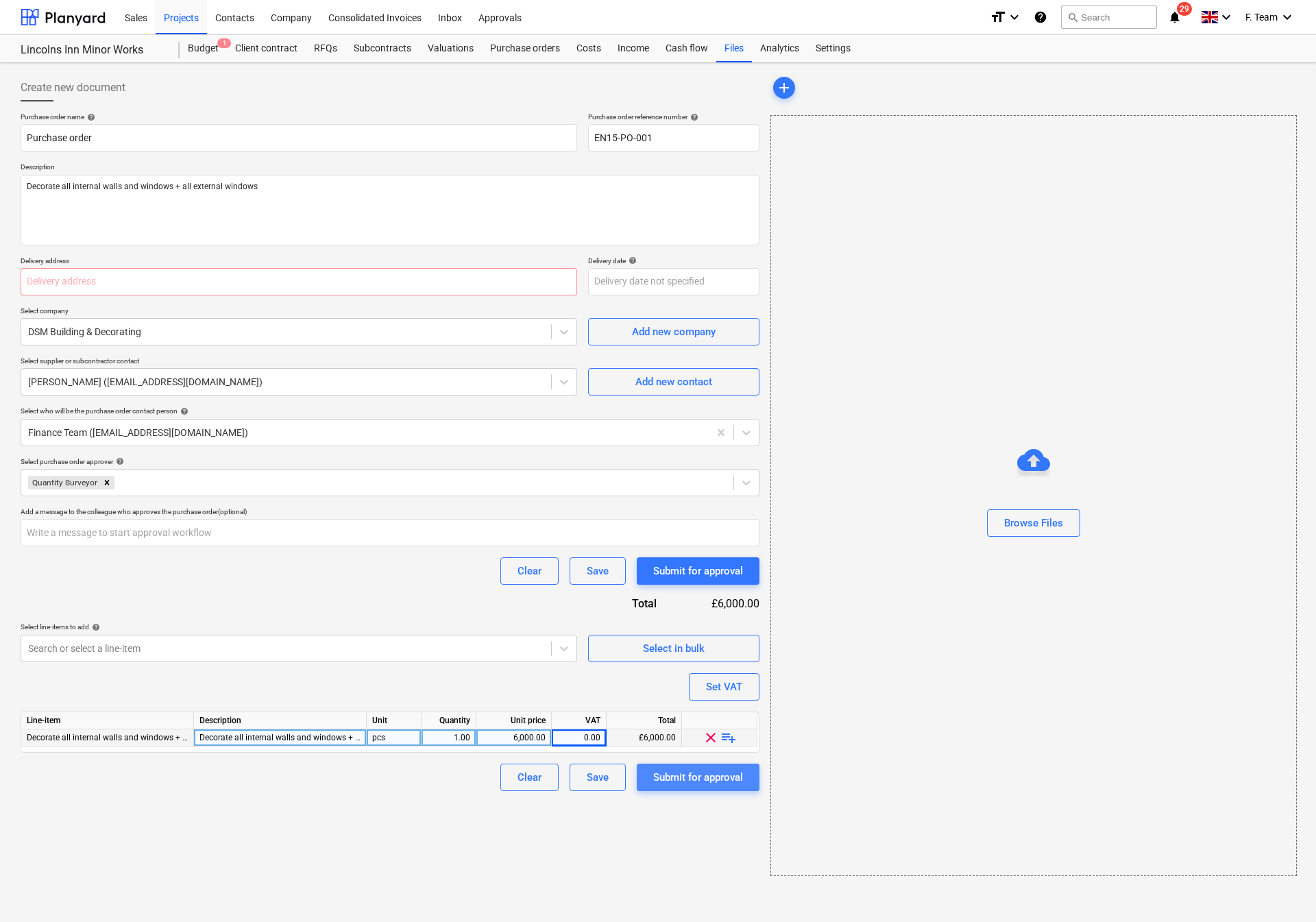
click at [666, 788] on button "Submit for approval" at bounding box center [698, 778] width 123 height 28
click at [56, 278] on input "text" at bounding box center [298, 282] width 557 height 28
type textarea "x"
type input "E"
type textarea "x"
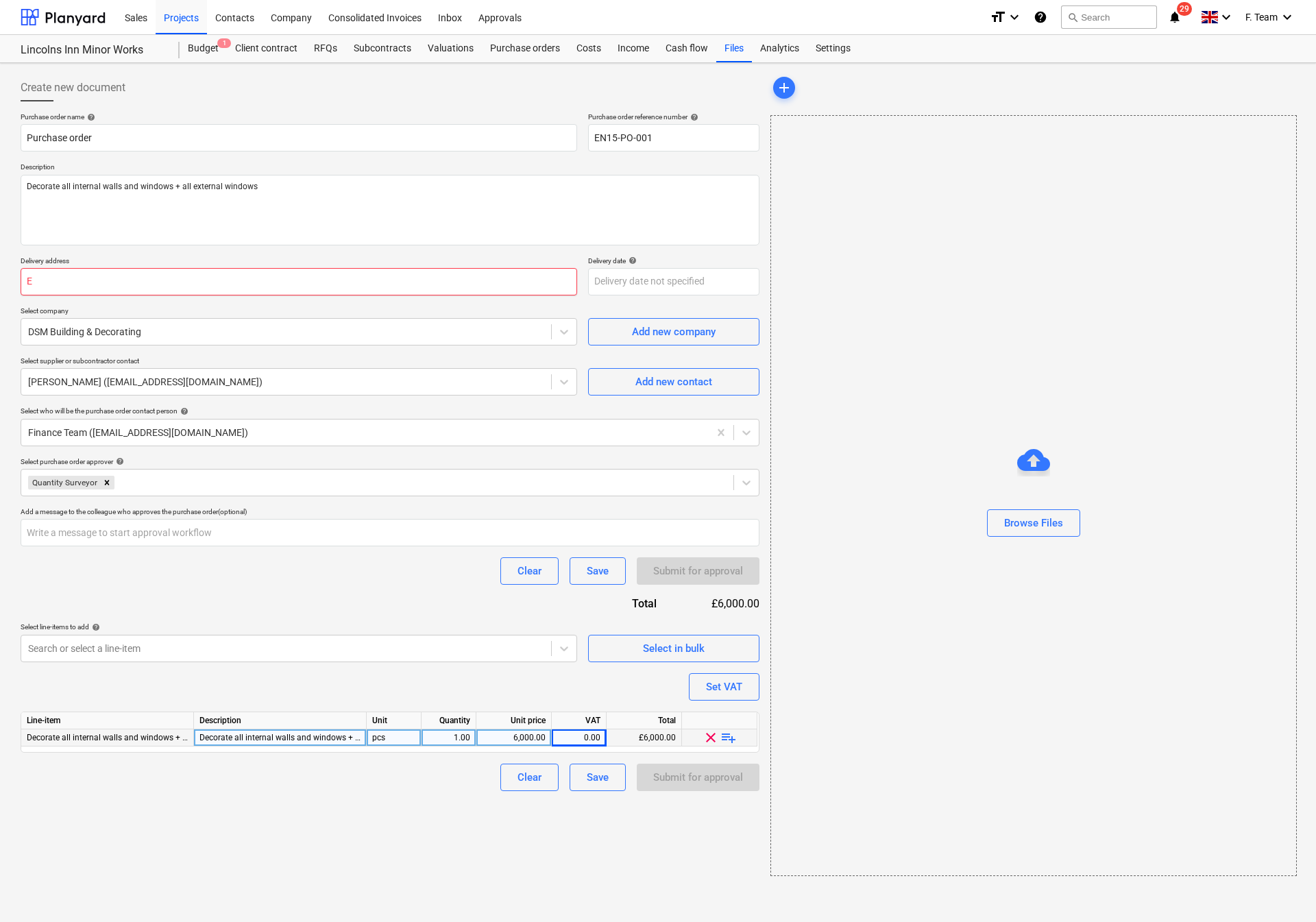
type input "En"
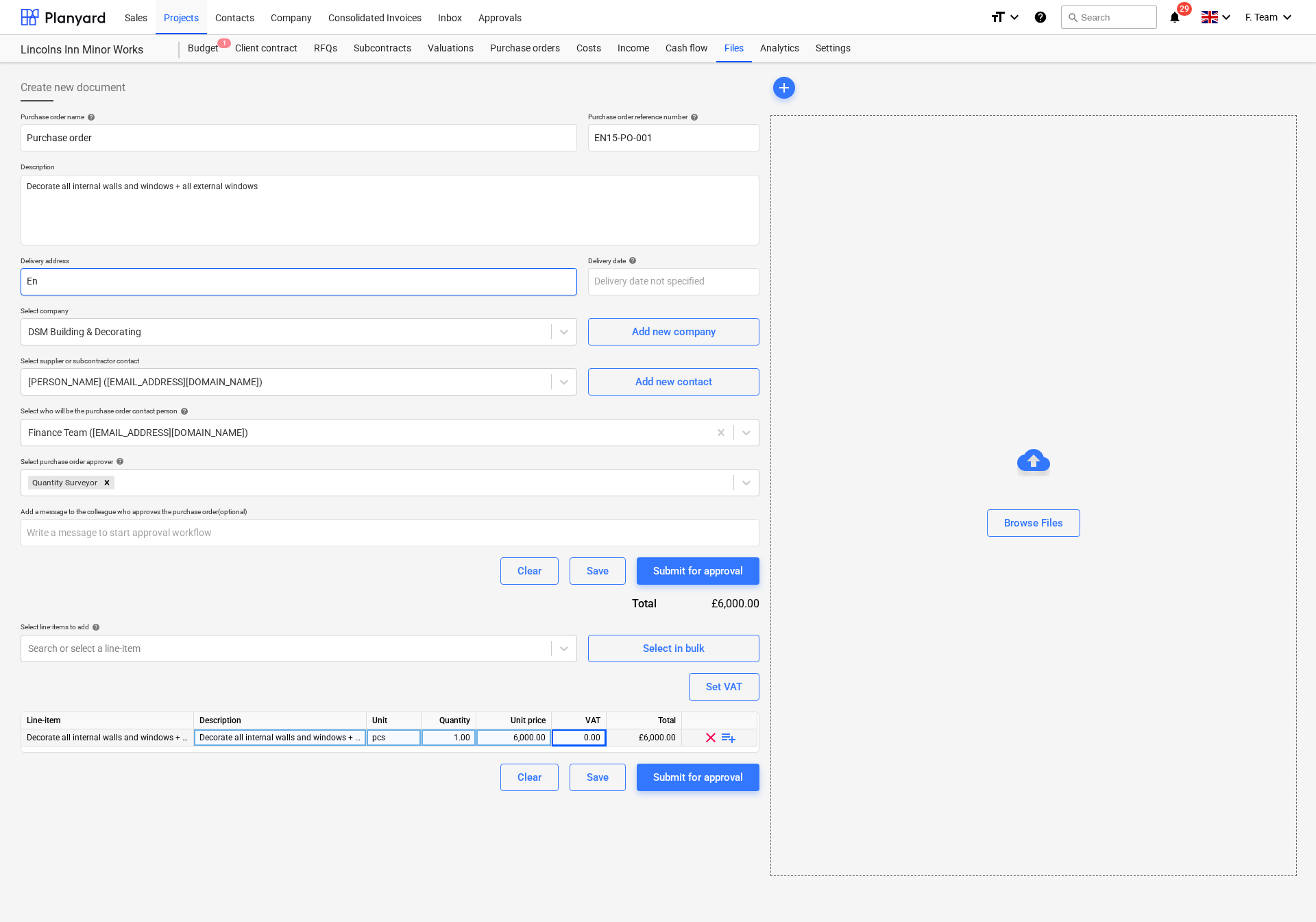
type textarea "x"
type input "E"
type textarea "x"
type input "EN"
type textarea "x"
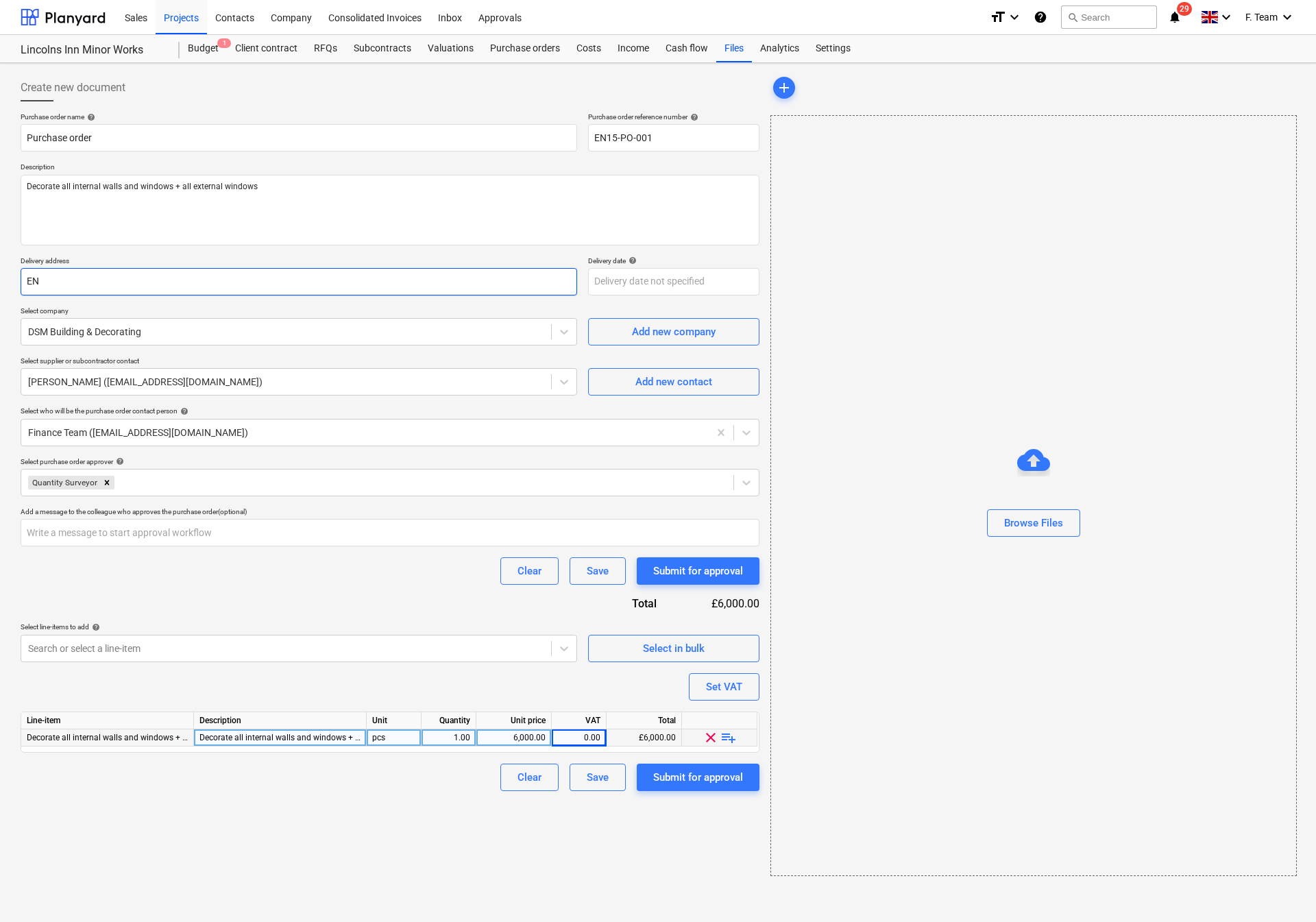
type input "EN1"
type textarea "x"
type input "EN15"
click at [292, 841] on div "Create new document Purchase order name help Purchase order Purchase order refe…" at bounding box center [390, 474] width 750 height 813
click at [63, 289] on input "EN15" at bounding box center [298, 282] width 557 height 28
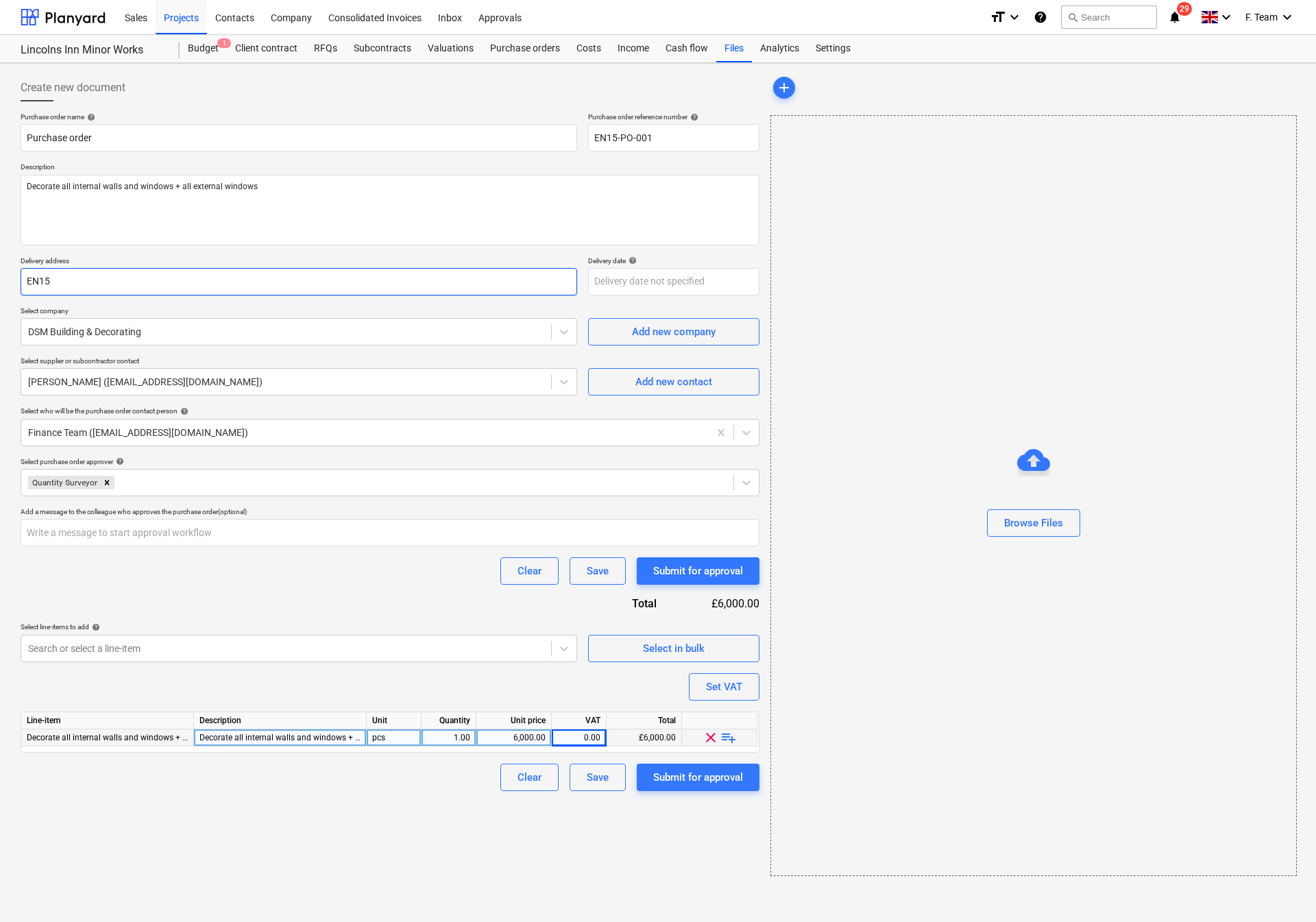
drag, startPoint x: 103, startPoint y: 274, endPoint x: 97, endPoint y: 280, distance: 8.5
click at [101, 276] on input "EN15" at bounding box center [298, 282] width 557 height 28
type textarea "x"
type input "EN15"
paste input "[GEOGRAPHIC_DATA]"
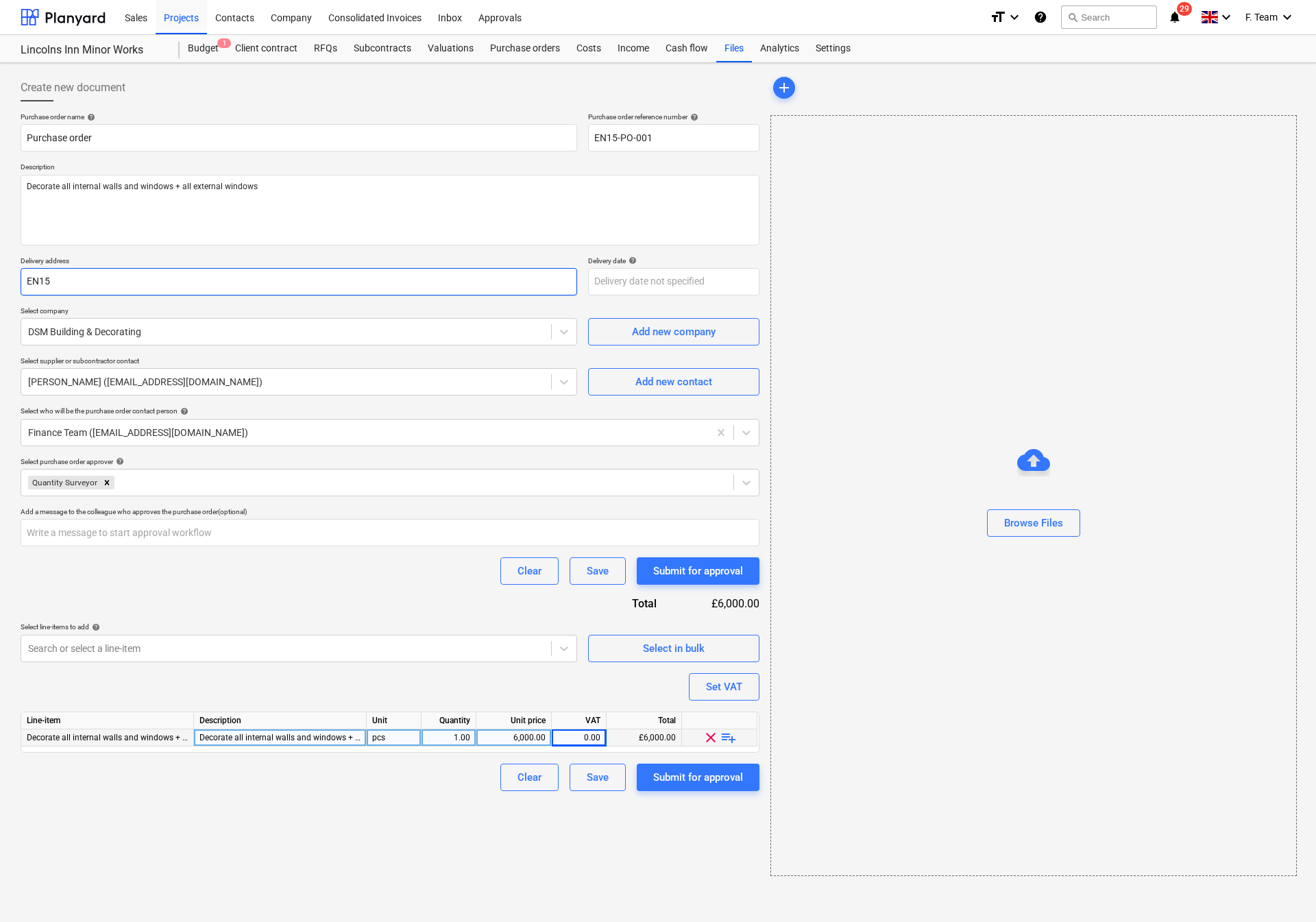
type textarea "x"
type input "EN15 [GEOGRAPHIC_DATA]"
click at [342, 886] on div "Create new document Purchase order name help Purchase order Purchase order refe…" at bounding box center [658, 492] width 1316 height 859
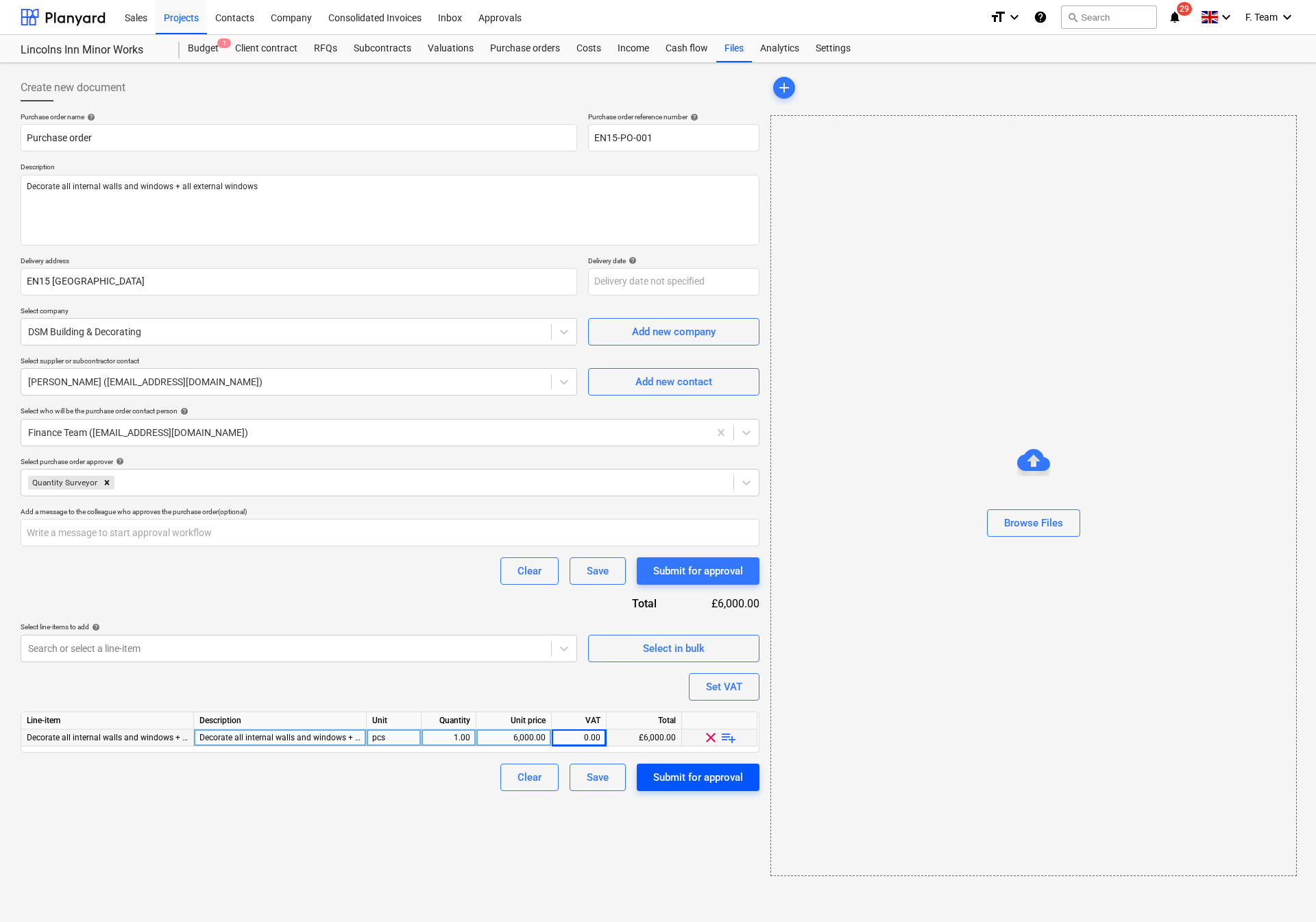
click at [728, 775] on div "Submit for approval" at bounding box center [698, 778] width 90 height 18
type textarea "x"
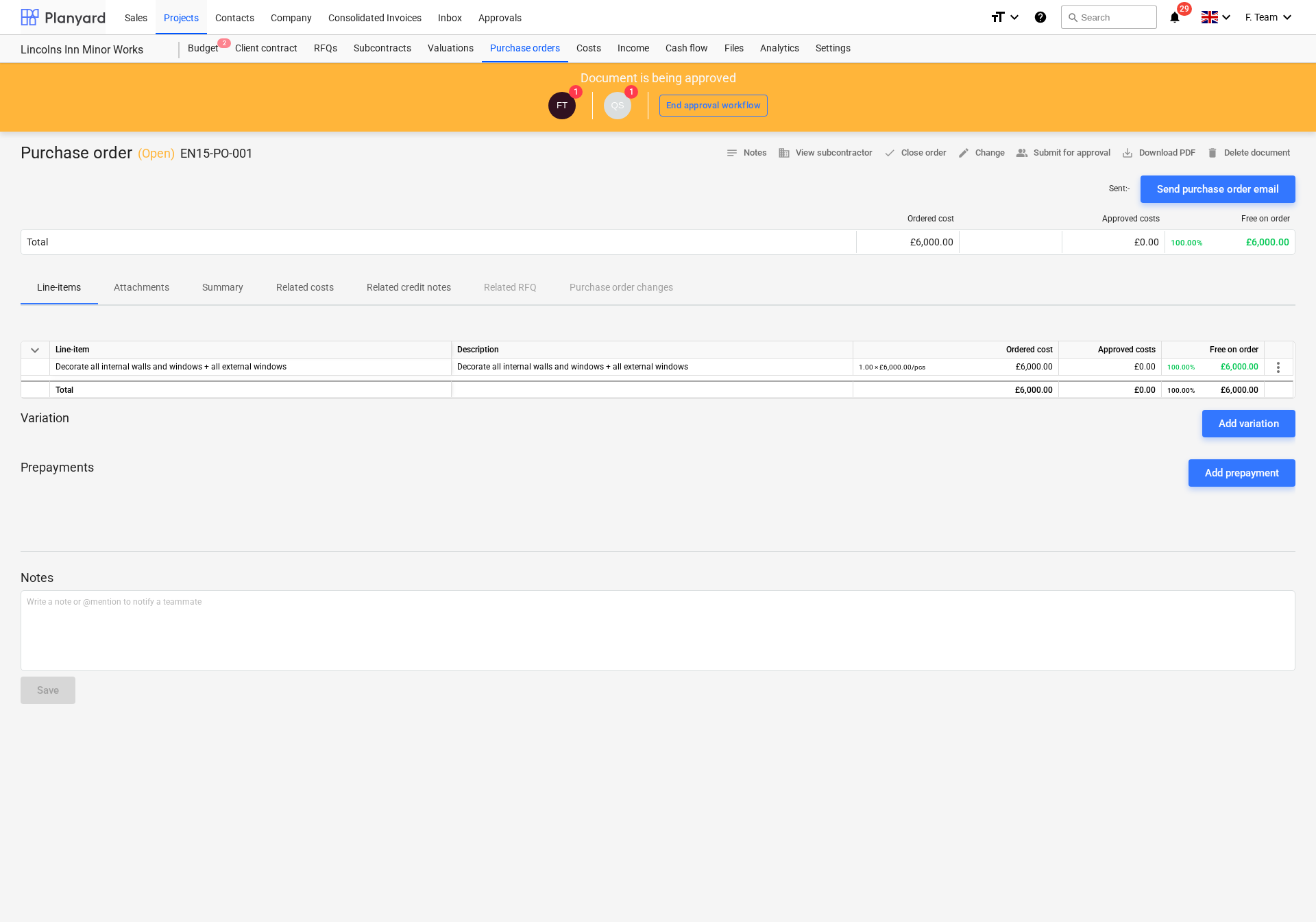
click at [58, 11] on div at bounding box center [63, 17] width 85 height 34
